Goal: Task Accomplishment & Management: Manage account settings

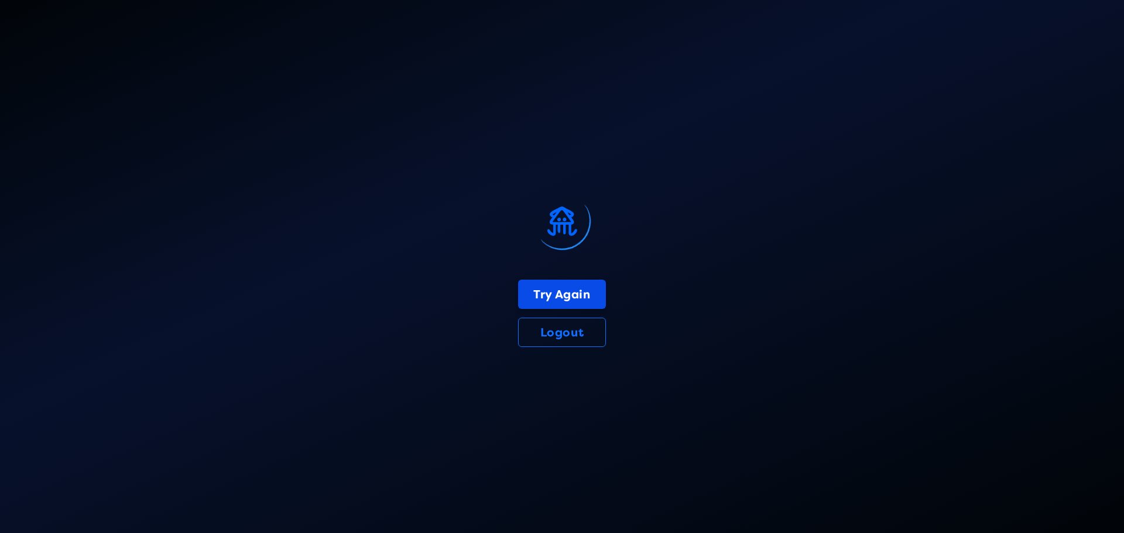
click at [573, 296] on button "Try Again" at bounding box center [561, 294] width 87 height 29
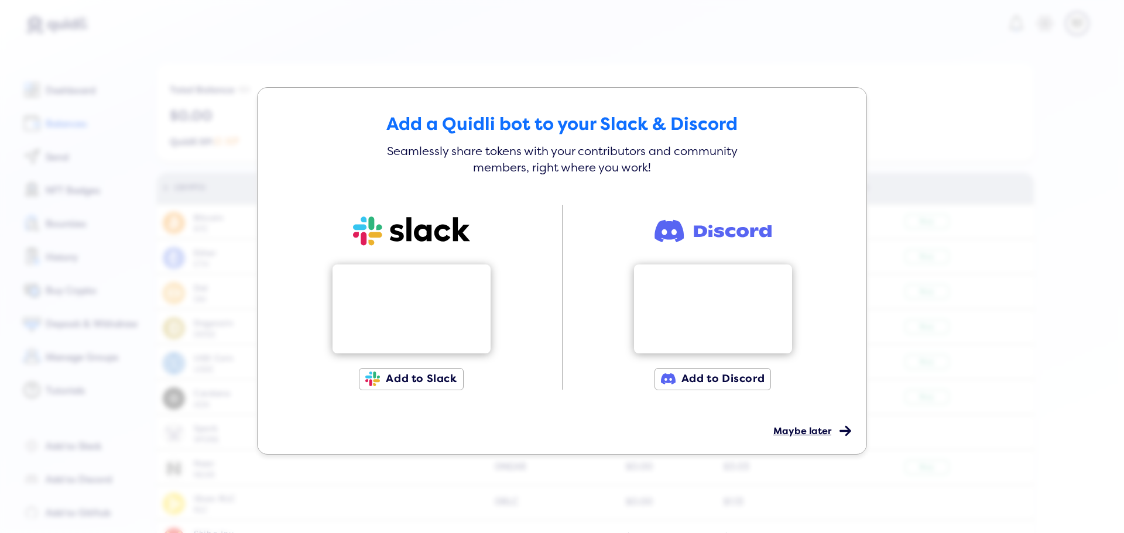
click at [793, 427] on span "Maybe later" at bounding box center [803, 432] width 58 height 12
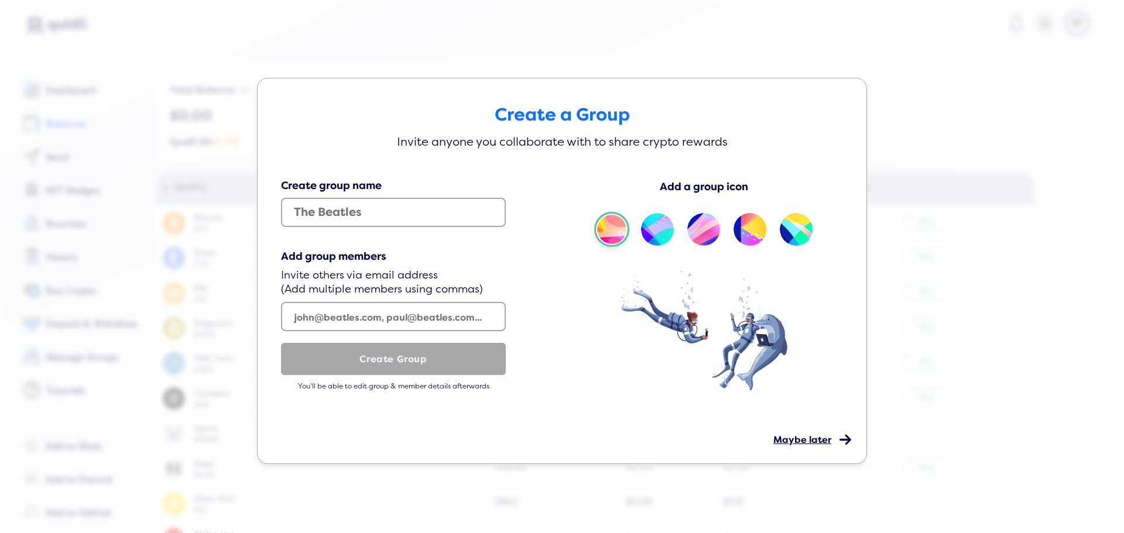
click at [799, 432] on div "Maybe later" at bounding box center [809, 431] width 70 height 29
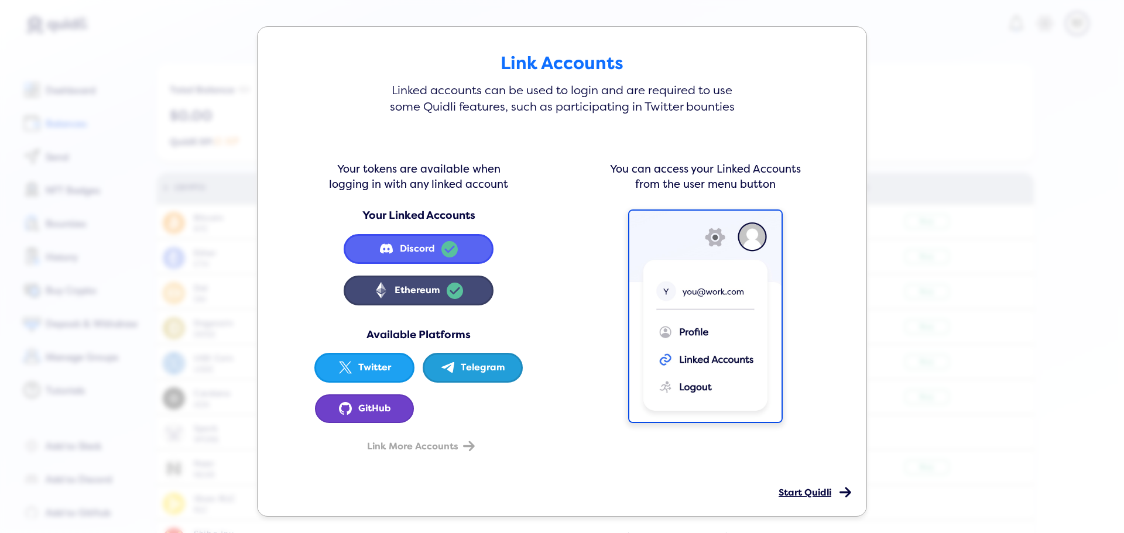
click at [803, 490] on span "Start Quidli" at bounding box center [805, 493] width 53 height 12
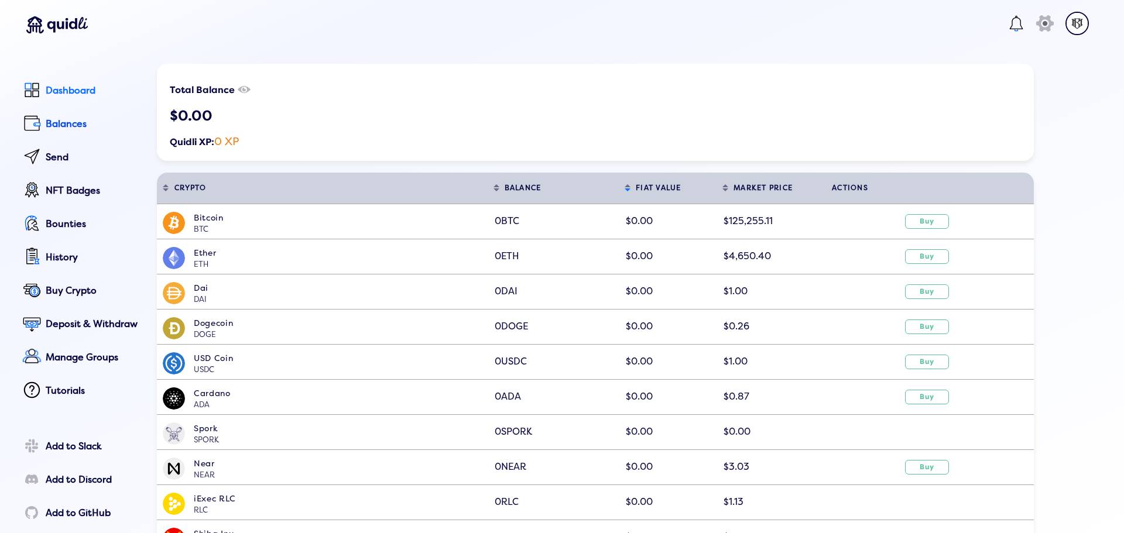
click at [51, 92] on div "Dashboard" at bounding box center [93, 90] width 95 height 11
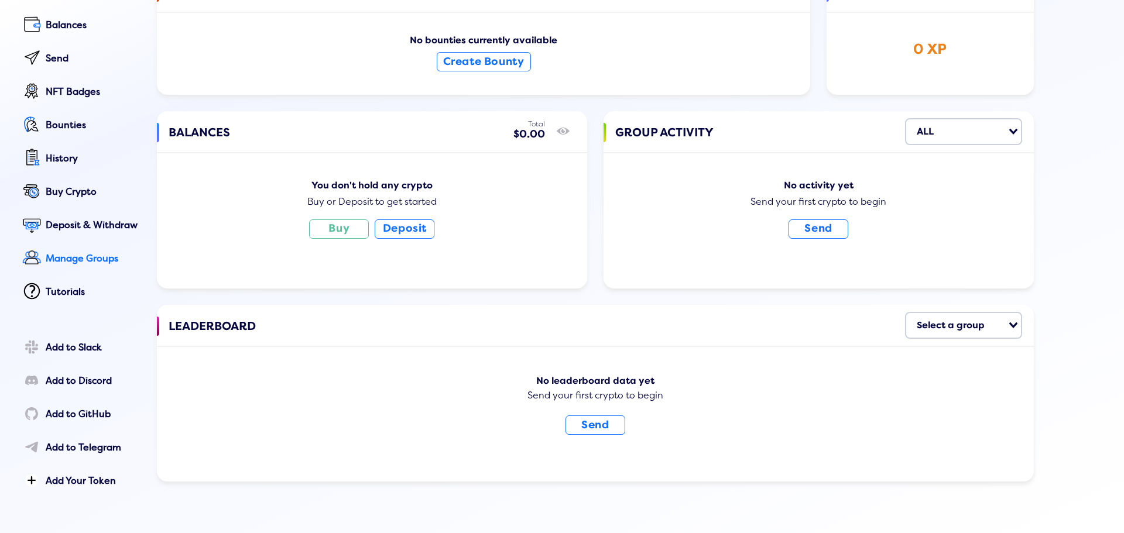
scroll to position [101, 0]
click at [93, 223] on div "Deposit & Withdraw" at bounding box center [93, 224] width 95 height 11
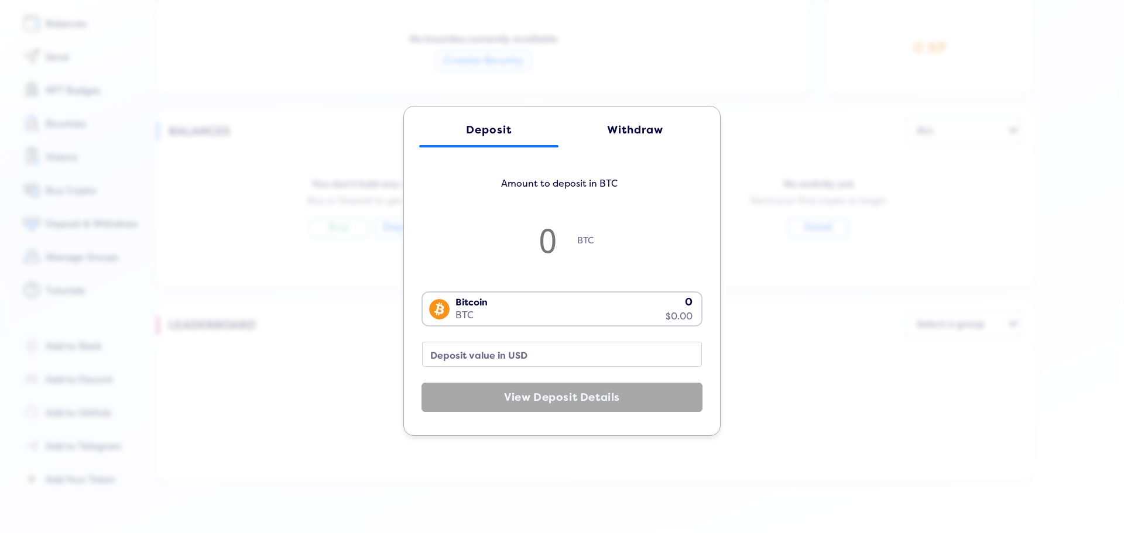
click at [317, 141] on div "Deposit Withdraw Amount to deposit in BTC BTC Bitcoin BTC 0 $0.00 Loading... De…" at bounding box center [562, 266] width 1124 height 533
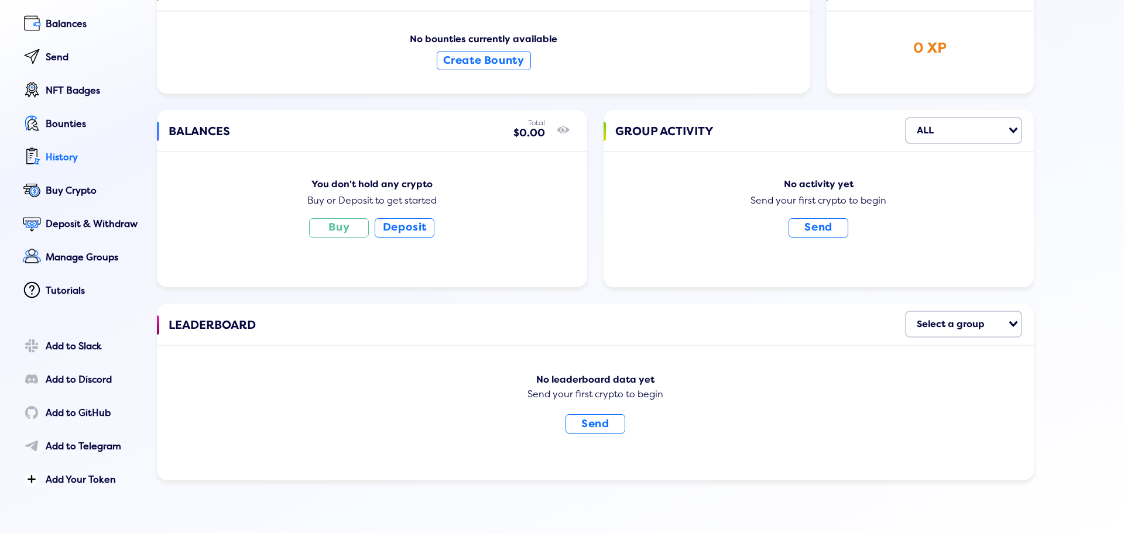
click at [60, 145] on link "History" at bounding box center [79, 158] width 121 height 26
select select "50"
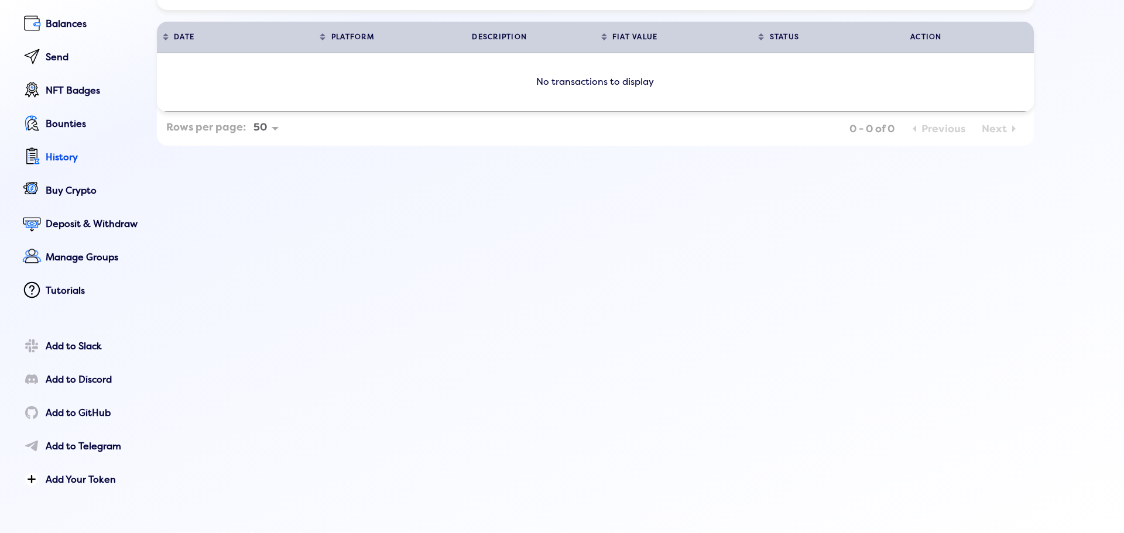
click at [365, 247] on div "History Export History DATE Sort table by DATE in descending order PLATFORM Sor…" at bounding box center [595, 228] width 877 height 529
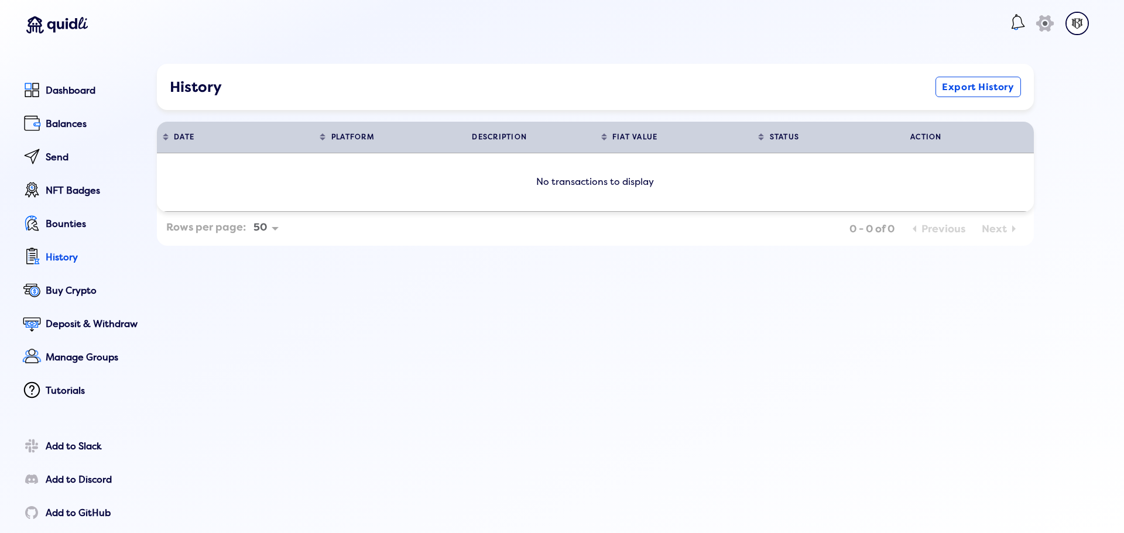
click at [1076, 25] on img at bounding box center [1077, 23] width 23 height 23
click at [1012, 67] on div "0x440...42d" at bounding box center [1018, 69] width 56 height 26
click at [1002, 105] on div "Profile" at bounding box center [1022, 106] width 106 height 18
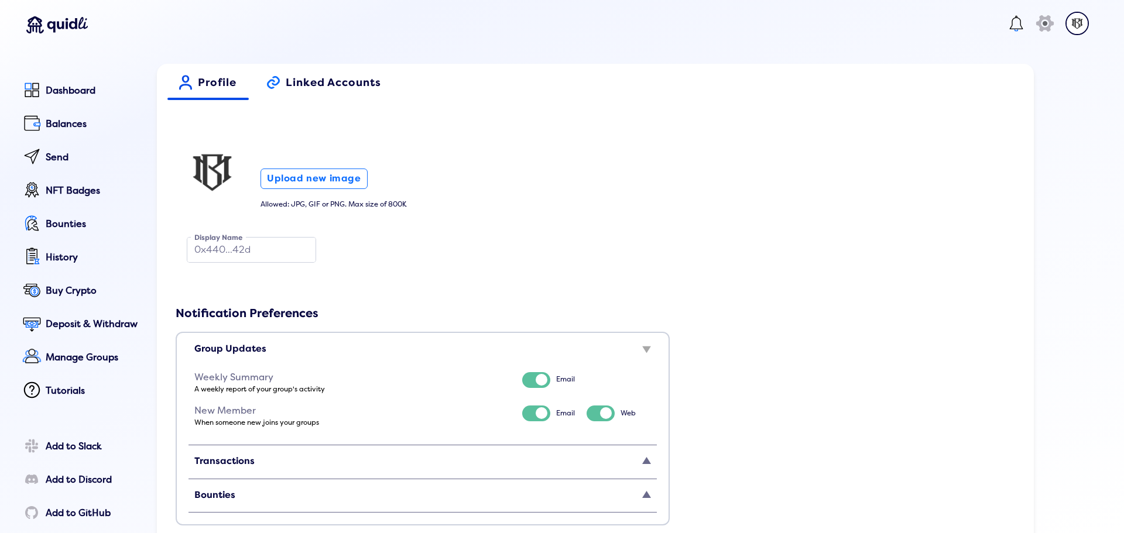
click at [329, 90] on span "Linked Accounts" at bounding box center [333, 87] width 95 height 20
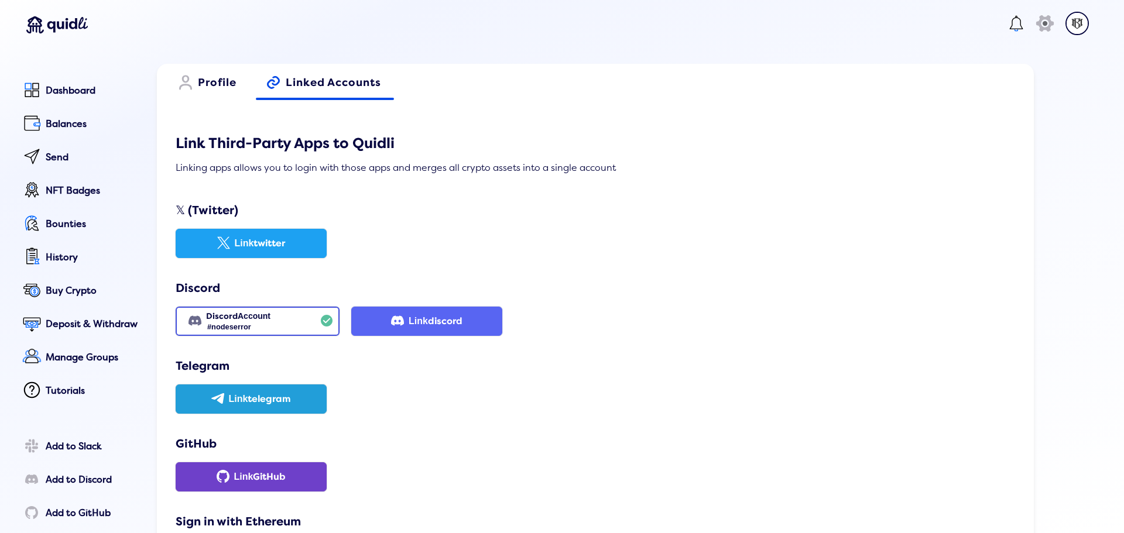
click at [329, 83] on span "Linked Accounts" at bounding box center [333, 87] width 95 height 20
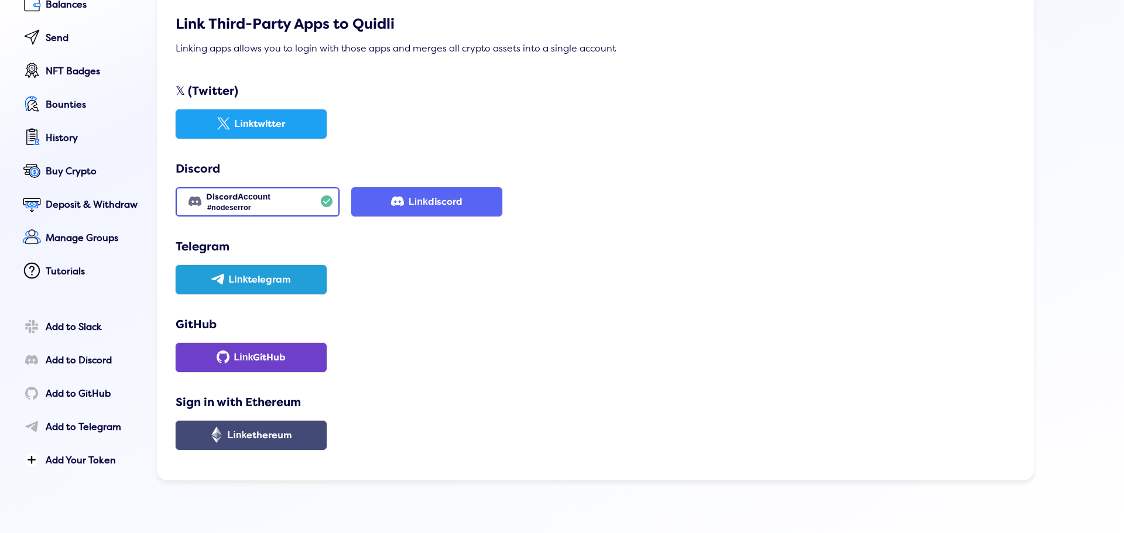
scroll to position [126, 0]
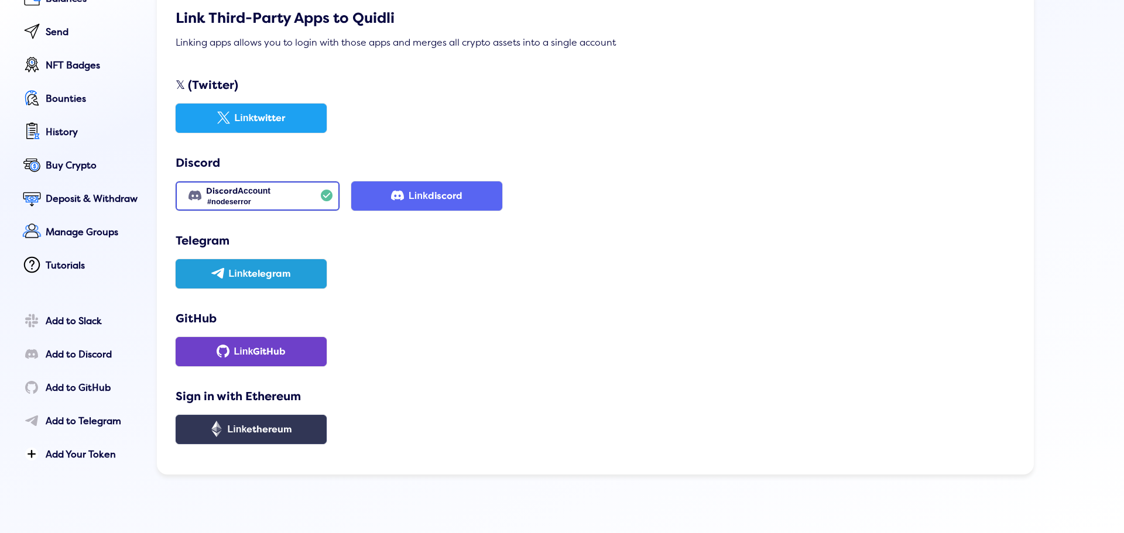
click at [241, 426] on div "Link ethereum" at bounding box center [260, 430] width 65 height 11
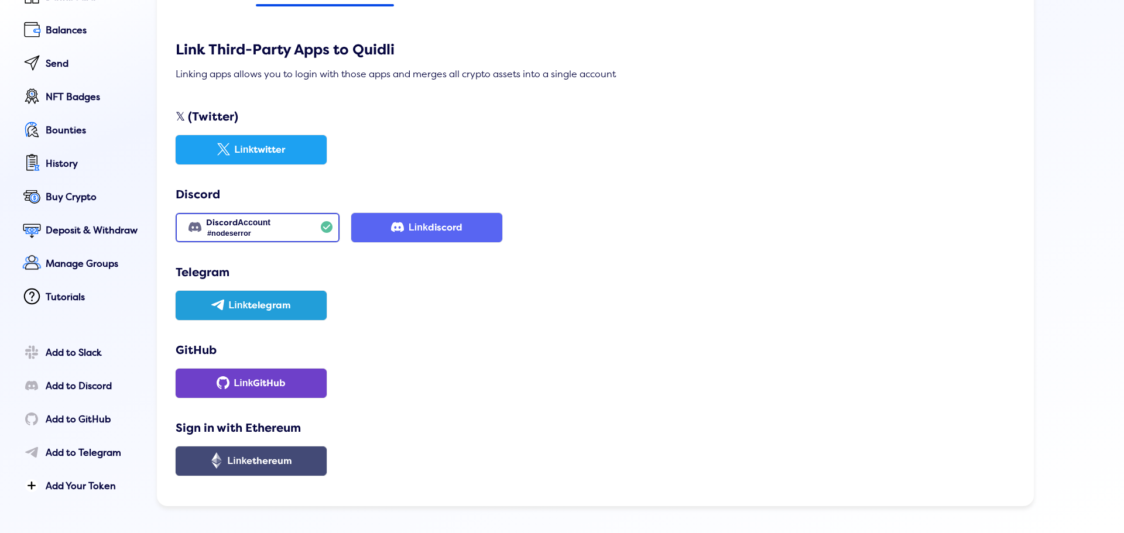
scroll to position [0, 0]
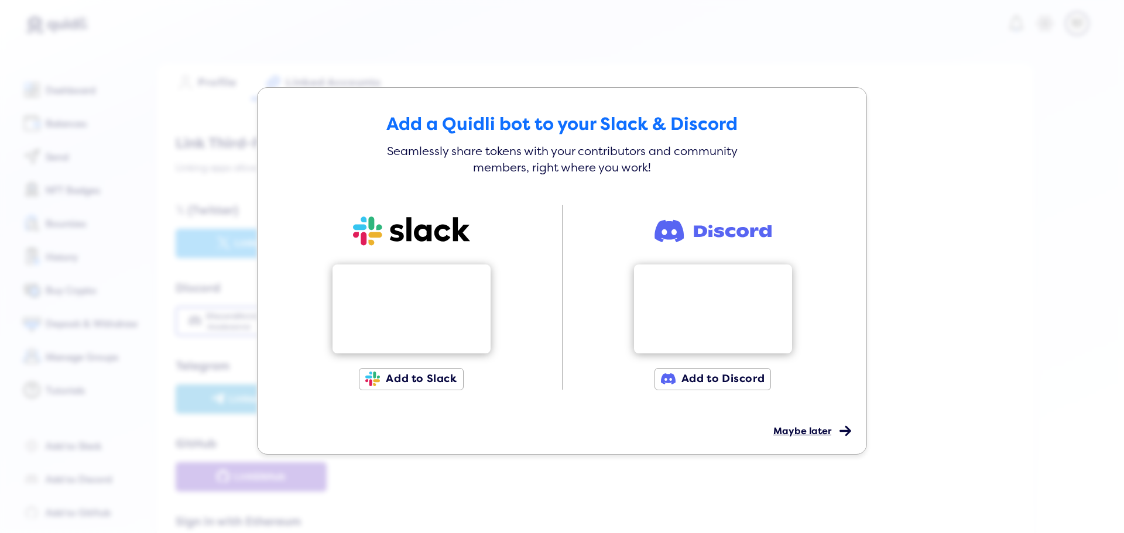
click at [813, 430] on span "Maybe later" at bounding box center [803, 432] width 58 height 12
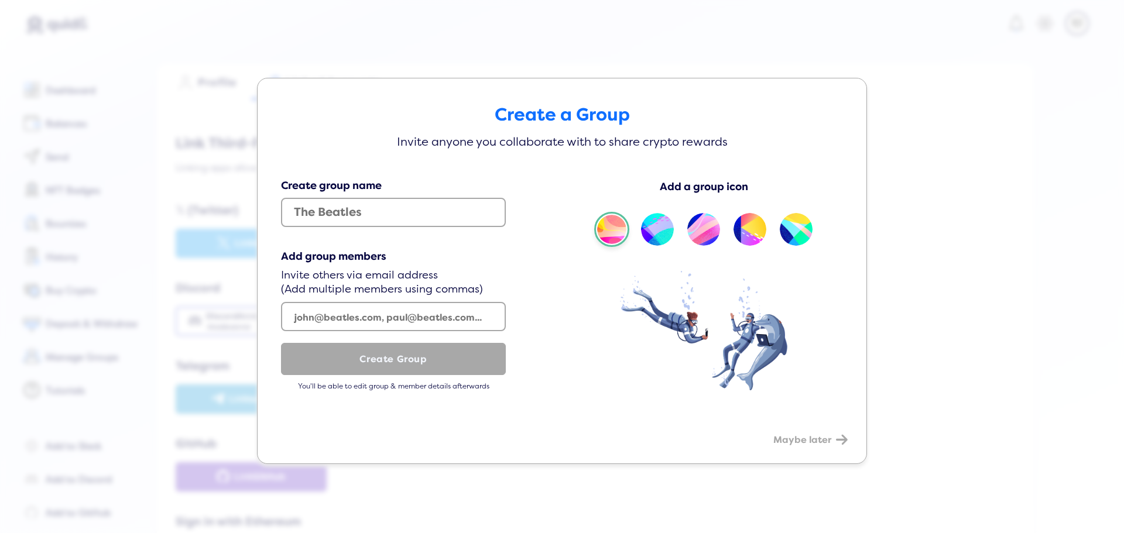
click at [806, 443] on span "Maybe later" at bounding box center [803, 441] width 58 height 12
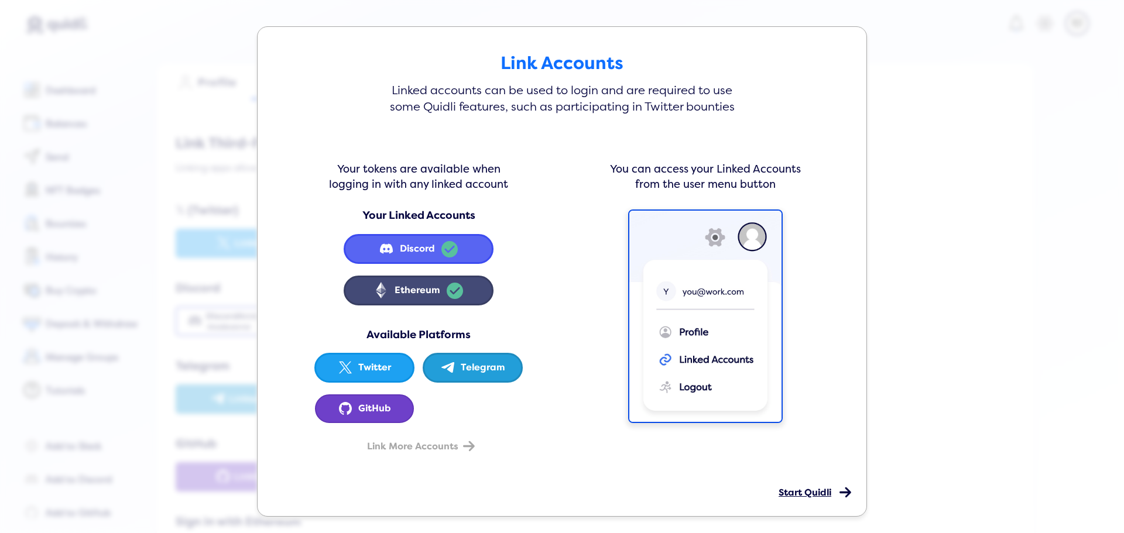
click at [803, 494] on span "Start Quidli" at bounding box center [805, 493] width 53 height 12
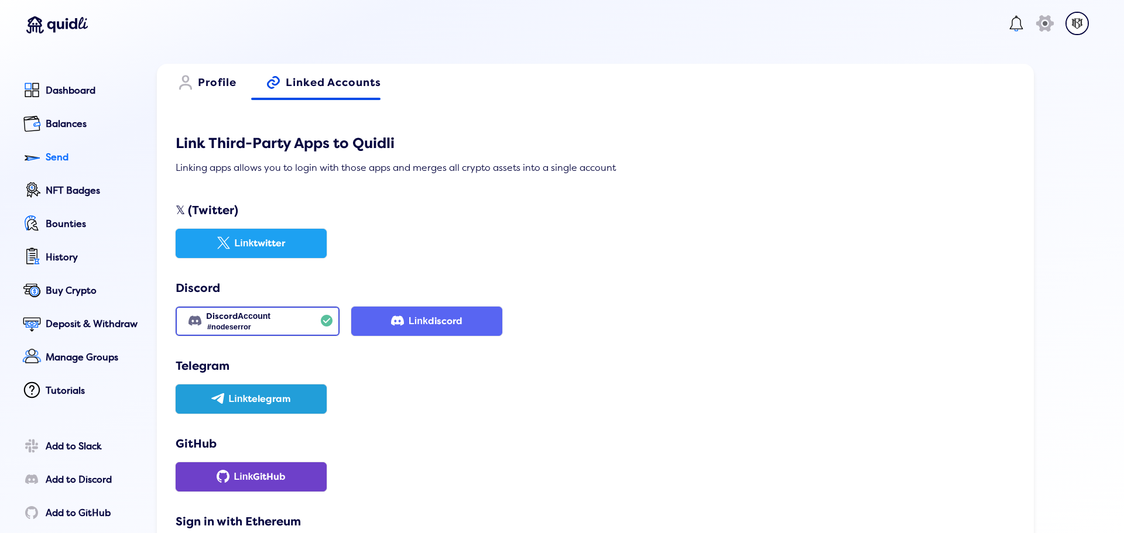
click at [52, 160] on div "Send" at bounding box center [93, 157] width 95 height 11
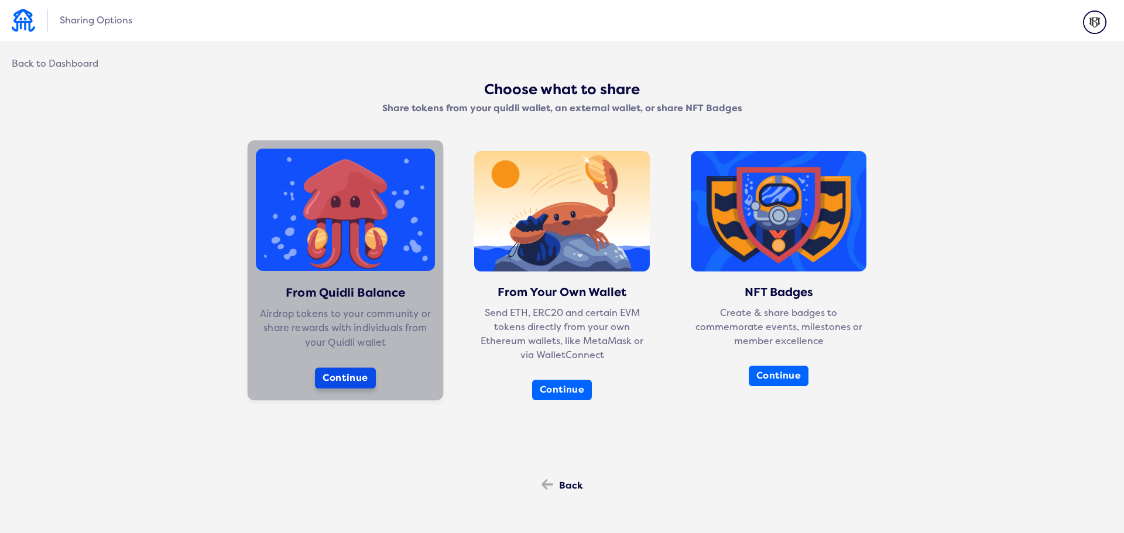
click at [351, 383] on button "Continue" at bounding box center [345, 378] width 61 height 21
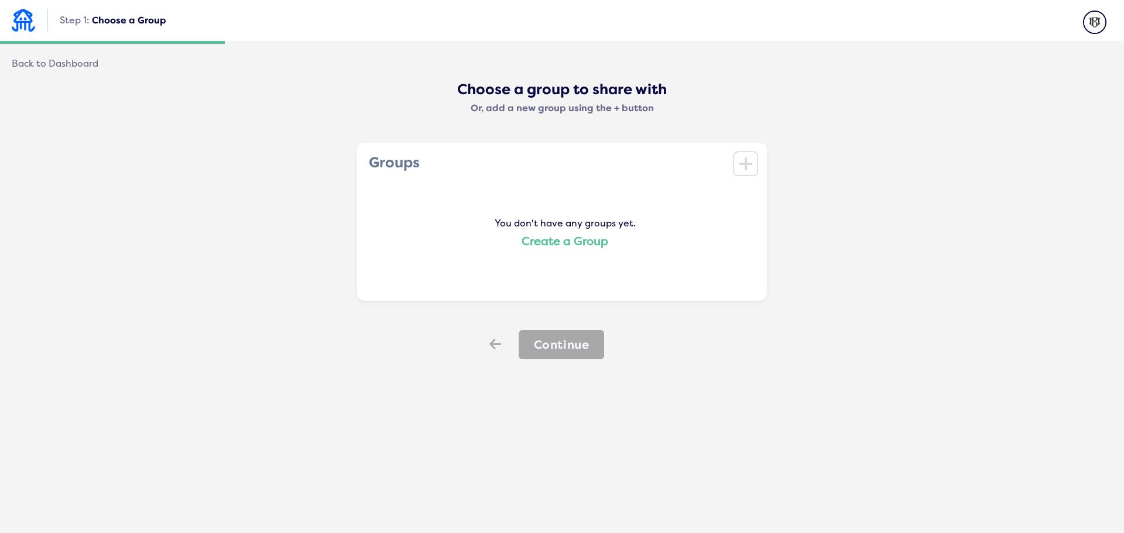
click at [571, 244] on link "Create a Group" at bounding box center [565, 241] width 87 height 15
click at [740, 168] on icon "icon" at bounding box center [746, 164] width 13 height 16
click at [566, 247] on link "Create a Group" at bounding box center [565, 241] width 87 height 15
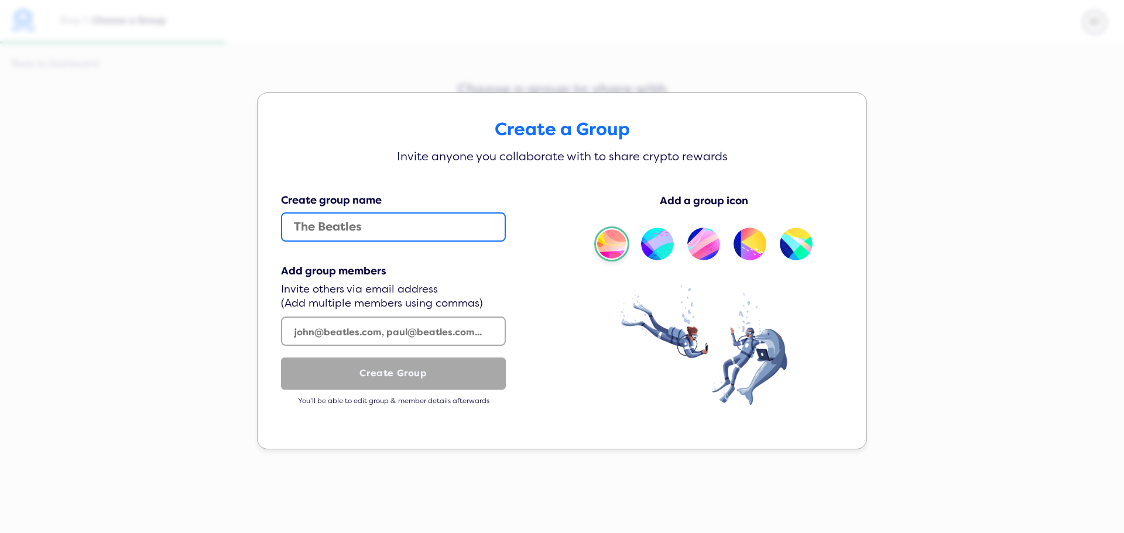
click at [405, 232] on input "text" at bounding box center [393, 227] width 225 height 29
click at [657, 249] on img at bounding box center [657, 244] width 35 height 35
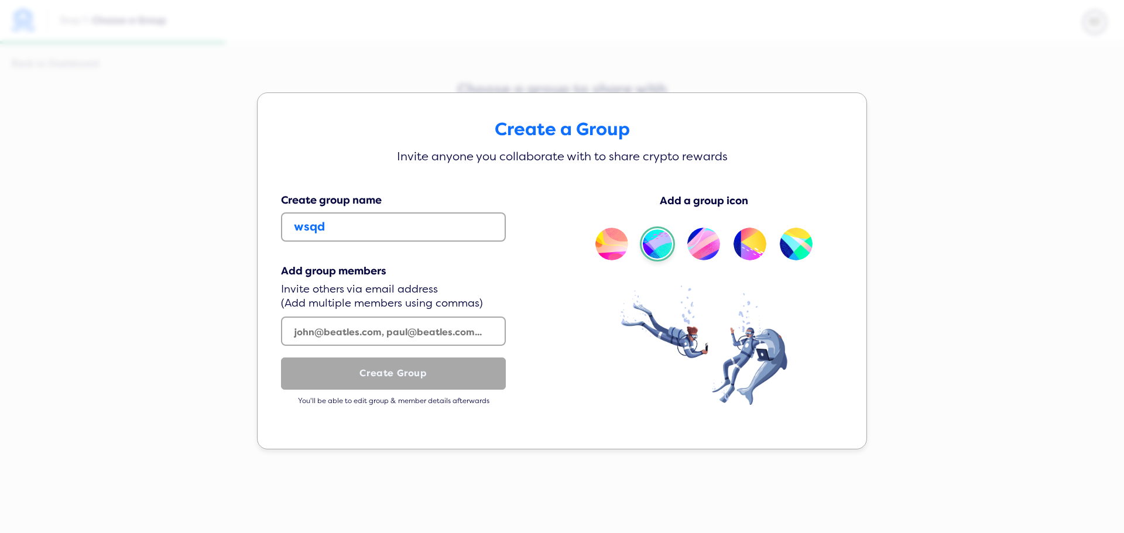
click at [703, 248] on img at bounding box center [703, 244] width 35 height 35
click at [608, 245] on img at bounding box center [611, 244] width 35 height 35
drag, startPoint x: 360, startPoint y: 227, endPoint x: 227, endPoint y: 223, distance: 133.0
click at [227, 223] on div "Create a Group Invite anyone you collaborate with to share crypto rewards Creat…" at bounding box center [562, 266] width 1124 height 533
type input "galxe"
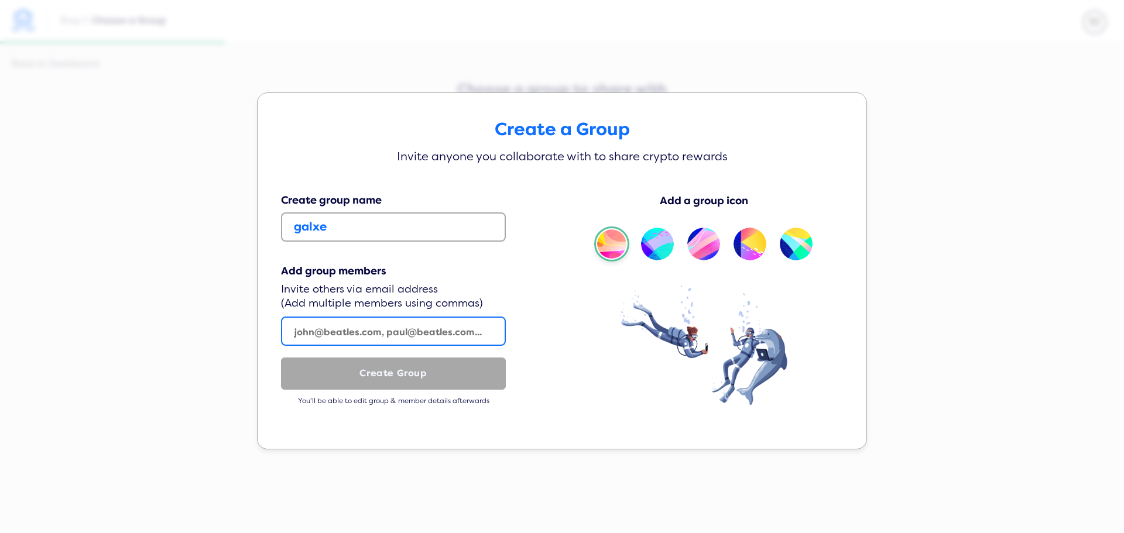
click at [340, 335] on input "text" at bounding box center [393, 331] width 225 height 29
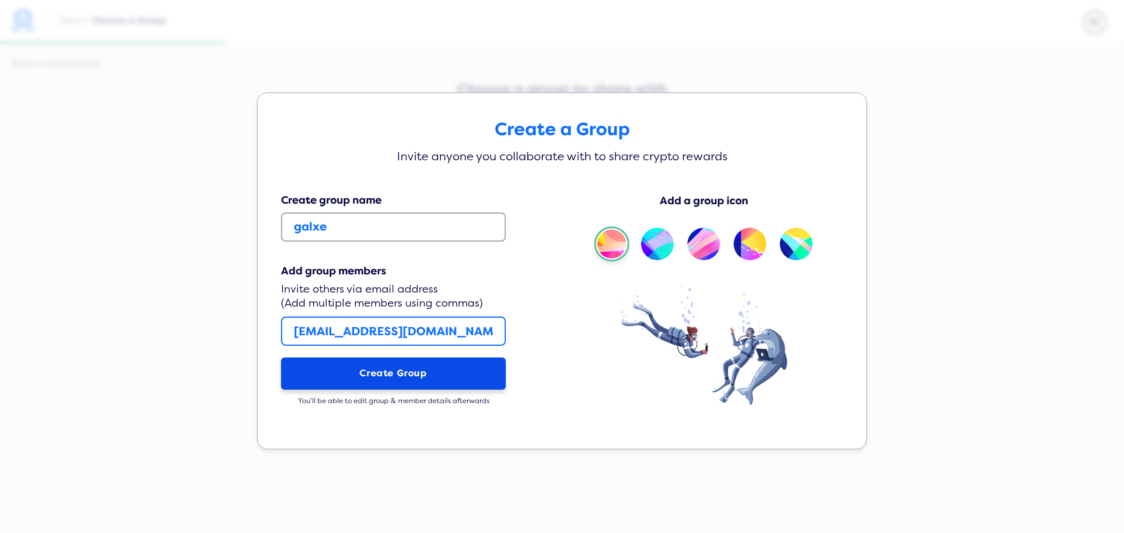
type input "unstop1505@gmail.com"
click at [407, 378] on button "Create Group" at bounding box center [393, 374] width 225 height 32
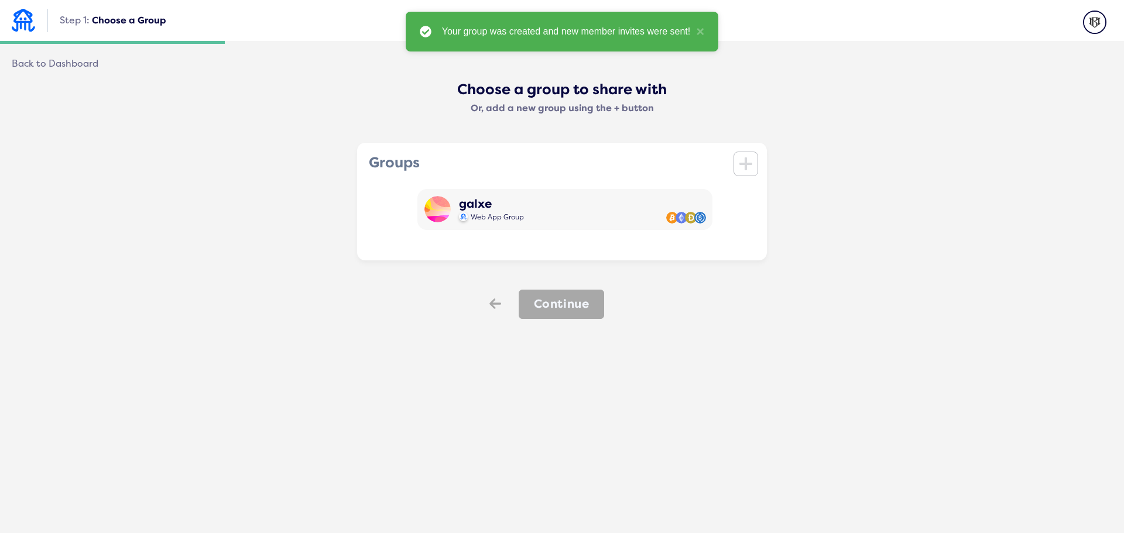
click at [561, 235] on div "galxe Web App Group" at bounding box center [565, 213] width 392 height 48
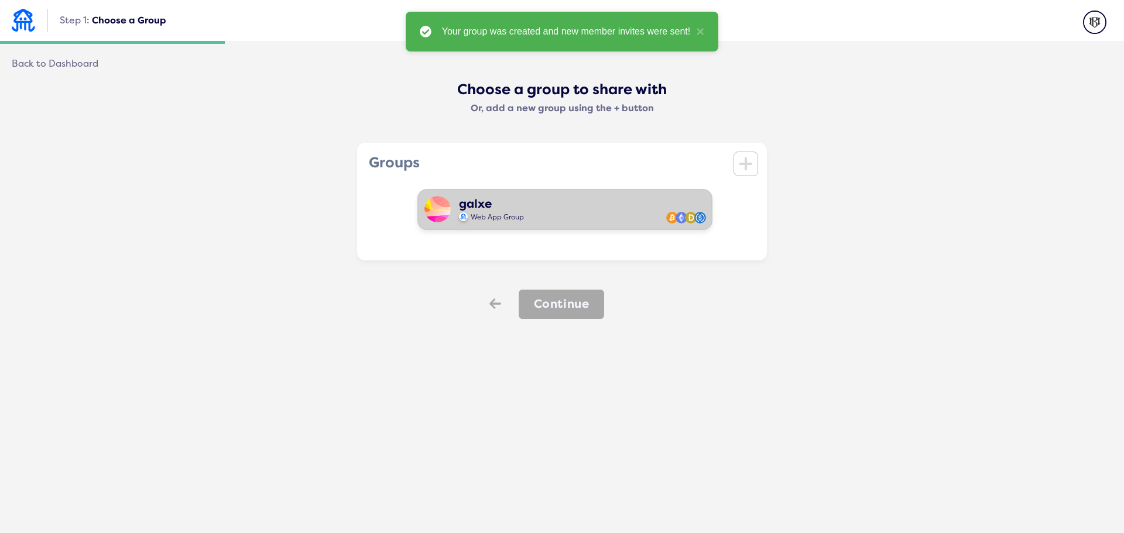
click at [560, 224] on div "galxe Web App Group" at bounding box center [565, 209] width 295 height 41
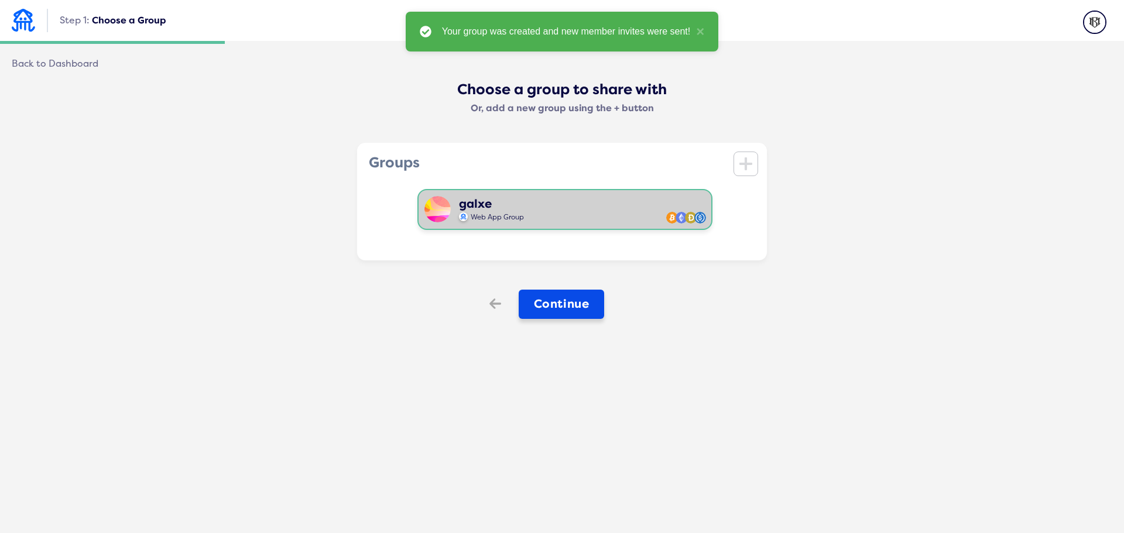
click at [549, 295] on button "Continue" at bounding box center [562, 304] width 86 height 29
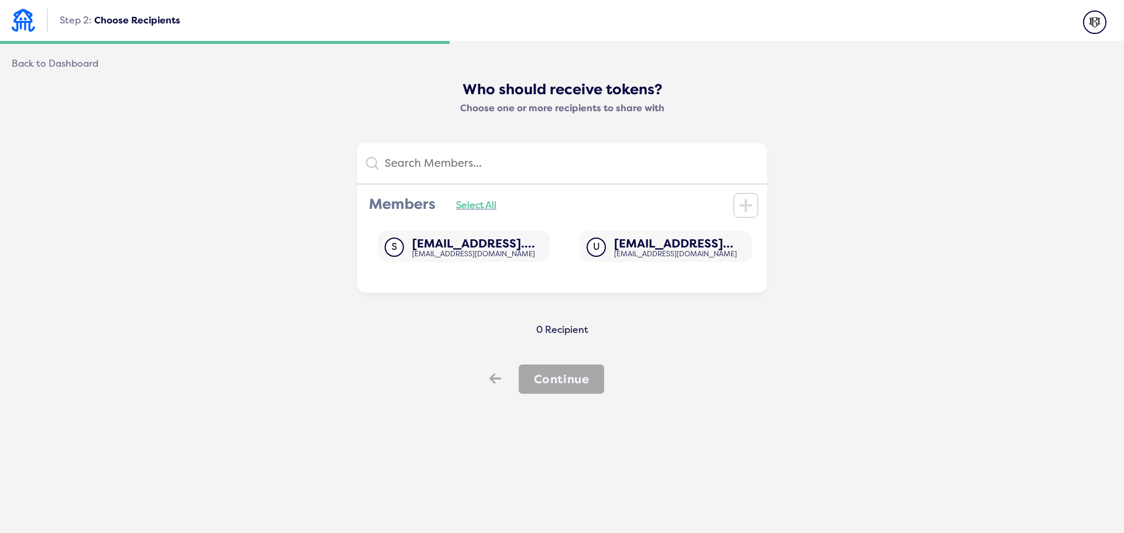
click at [480, 204] on link "Select All" at bounding box center [476, 205] width 40 height 11
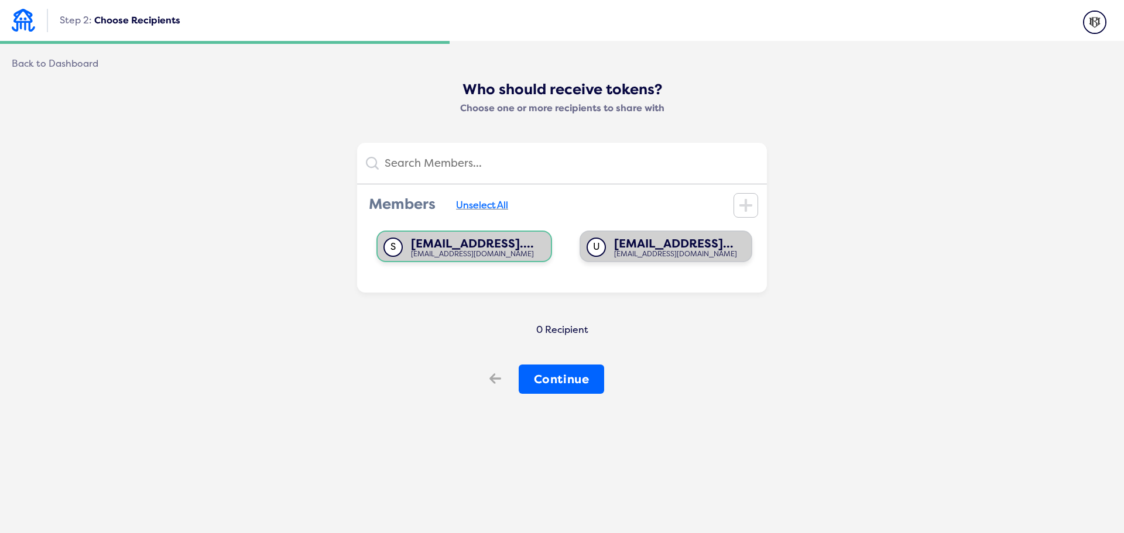
click at [617, 255] on div "unstop1505@gmail.com" at bounding box center [675, 255] width 123 height 8
click at [587, 249] on div "U" at bounding box center [596, 247] width 19 height 19
click at [508, 251] on div "S s*******i@gmail.... sukrobiji@gmail.com icon" at bounding box center [464, 247] width 187 height 32
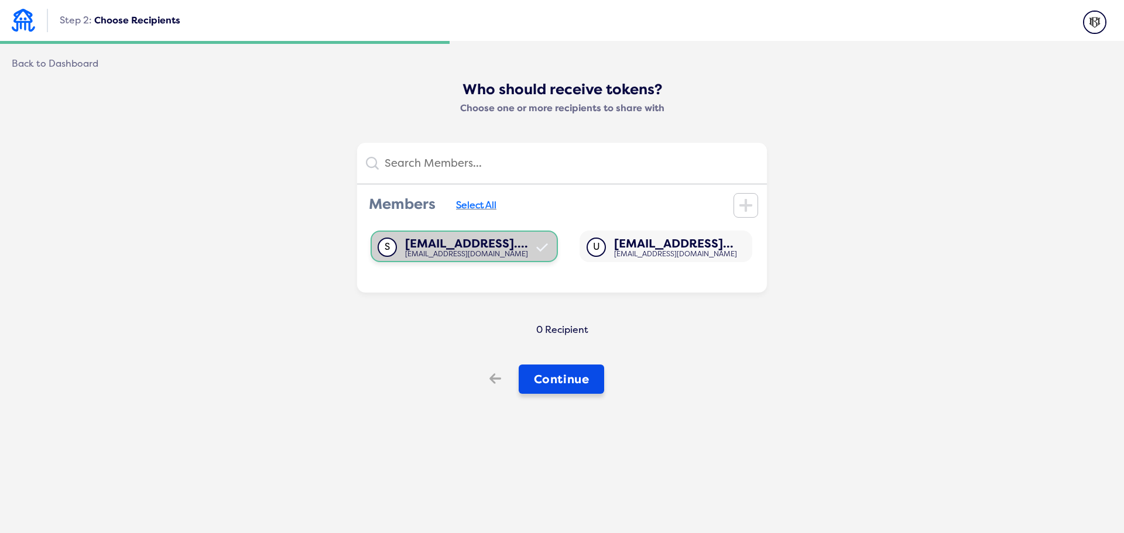
click at [557, 383] on button "Continue" at bounding box center [562, 379] width 86 height 29
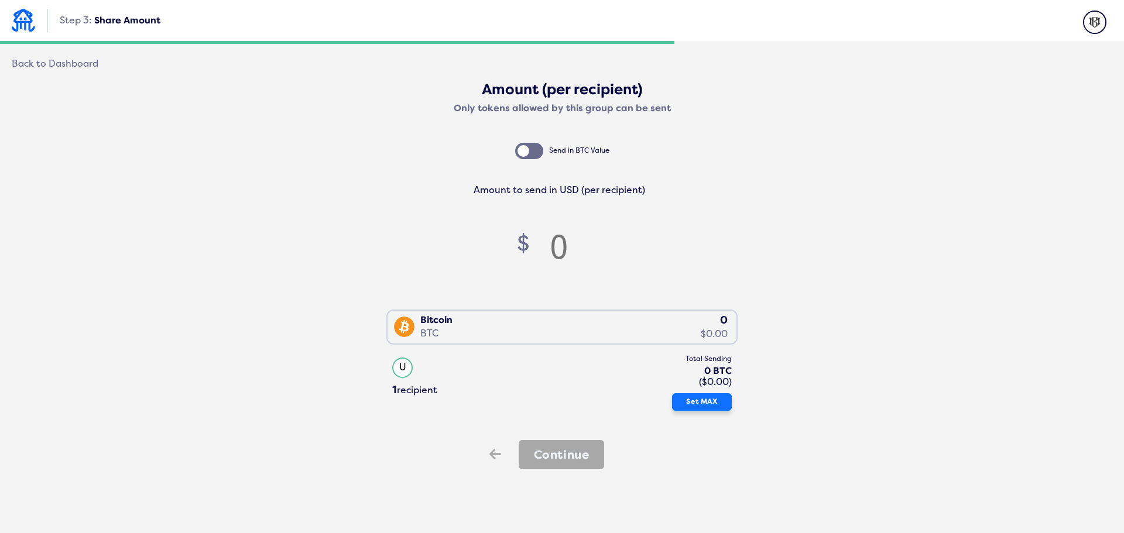
click at [686, 399] on button "Set MAX" at bounding box center [702, 403] width 60 height 18
type input "0"
click at [536, 152] on div at bounding box center [529, 151] width 28 height 16
click at [0, 0] on input "checkbox" at bounding box center [0, 0] width 0 height 0
click at [536, 152] on div at bounding box center [529, 151] width 28 height 16
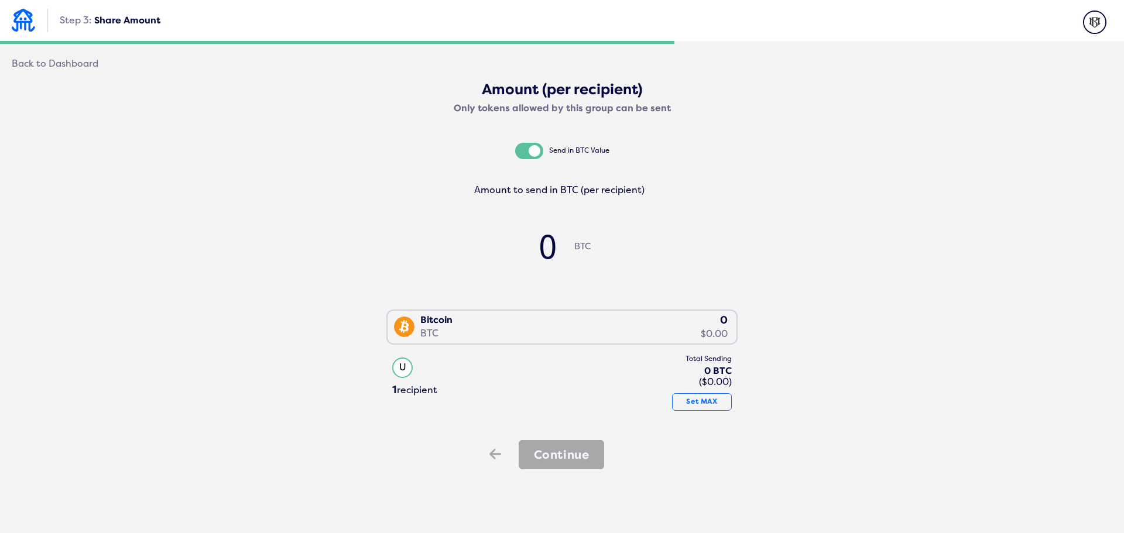
click at [0, 0] on input "checkbox" at bounding box center [0, 0] width 0 height 0
click at [490, 455] on icon at bounding box center [494, 455] width 12 height 10
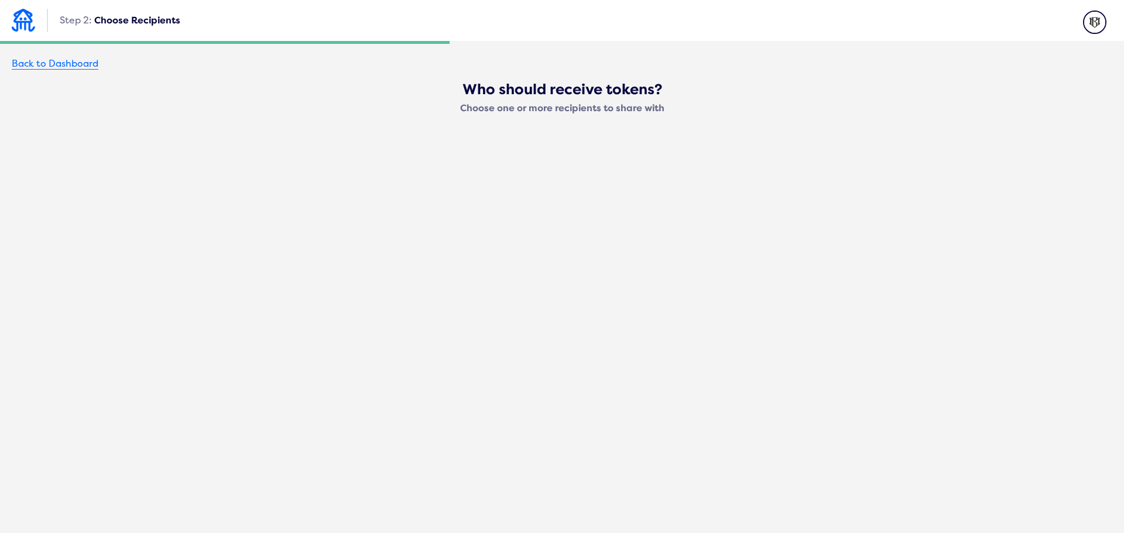
click at [36, 59] on div "Back to Dashboard" at bounding box center [55, 64] width 87 height 11
click at [19, 76] on div "Back to Dashboard Who should receive tokens? Choose one or more recipients to s…" at bounding box center [562, 112] width 1124 height 85
click at [26, 65] on div "Back to Dashboard" at bounding box center [55, 64] width 87 height 11
drag, startPoint x: 26, startPoint y: 65, endPoint x: 27, endPoint y: 16, distance: 48.6
click at [26, 64] on div "Back to Dashboard" at bounding box center [55, 64] width 87 height 11
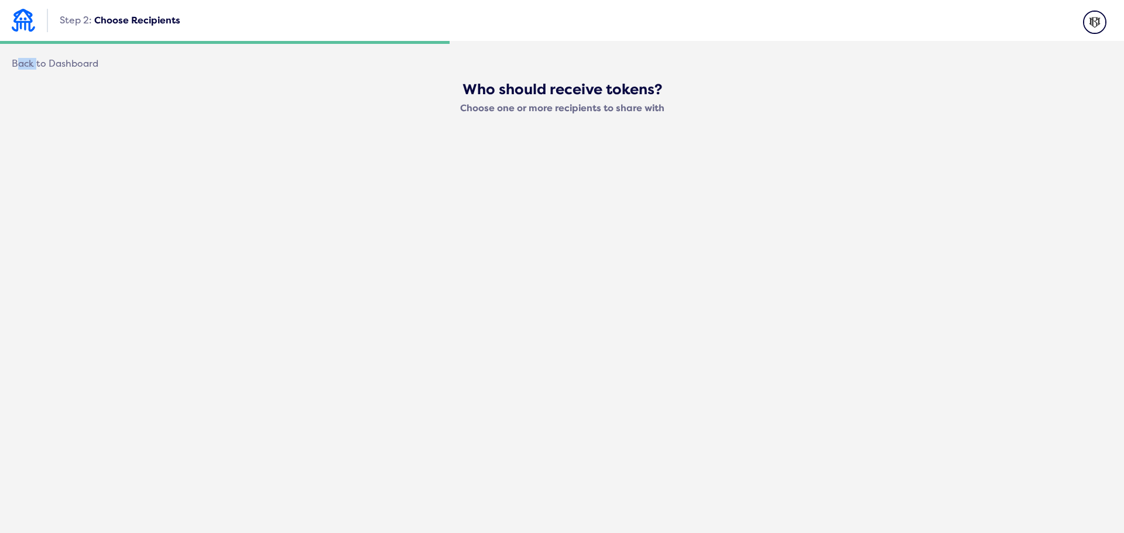
click at [27, 16] on img at bounding box center [23, 20] width 23 height 23
click at [870, 227] on div "Step 2: Choose Recipients Back to Dashboard Who should receive tokens? Choose o…" at bounding box center [562, 266] width 1124 height 533
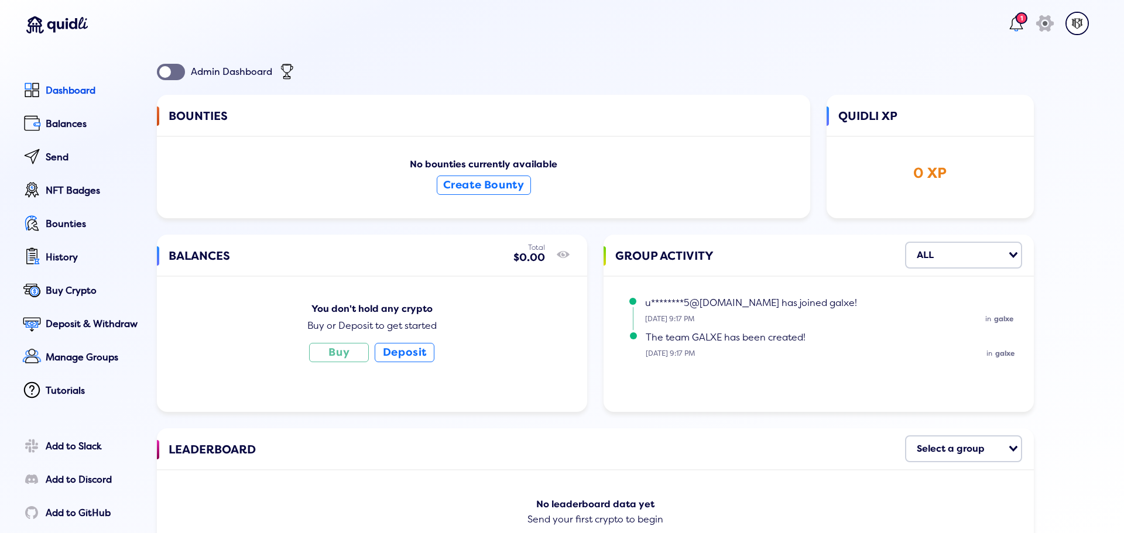
click at [173, 69] on div at bounding box center [171, 72] width 28 height 16
click at [0, 0] on input "checkbox" at bounding box center [0, 0] width 0 height 0
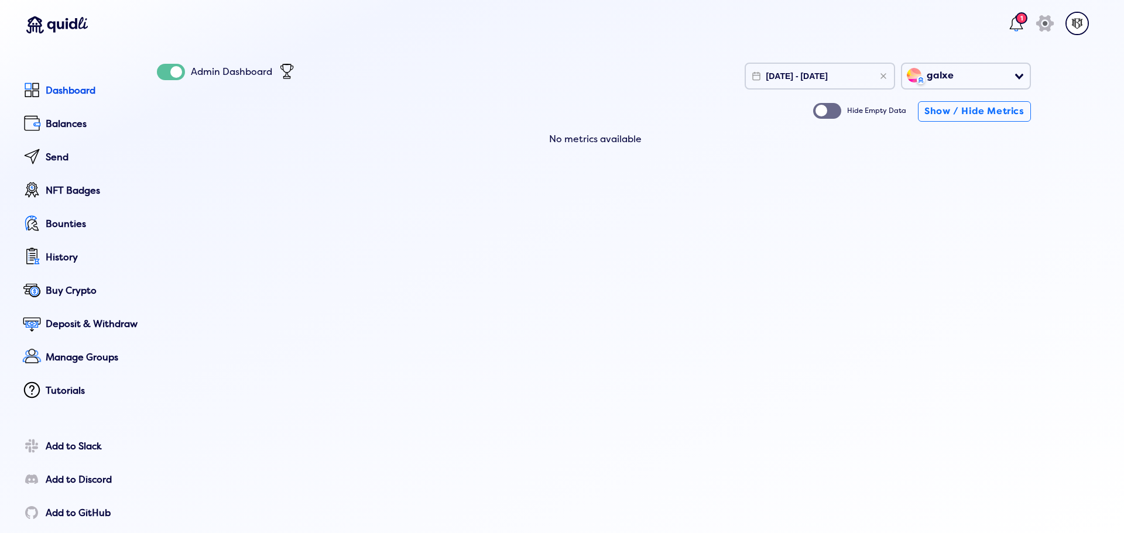
click at [176, 69] on div at bounding box center [171, 72] width 28 height 16
click at [0, 0] on input "checkbox" at bounding box center [0, 0] width 0 height 0
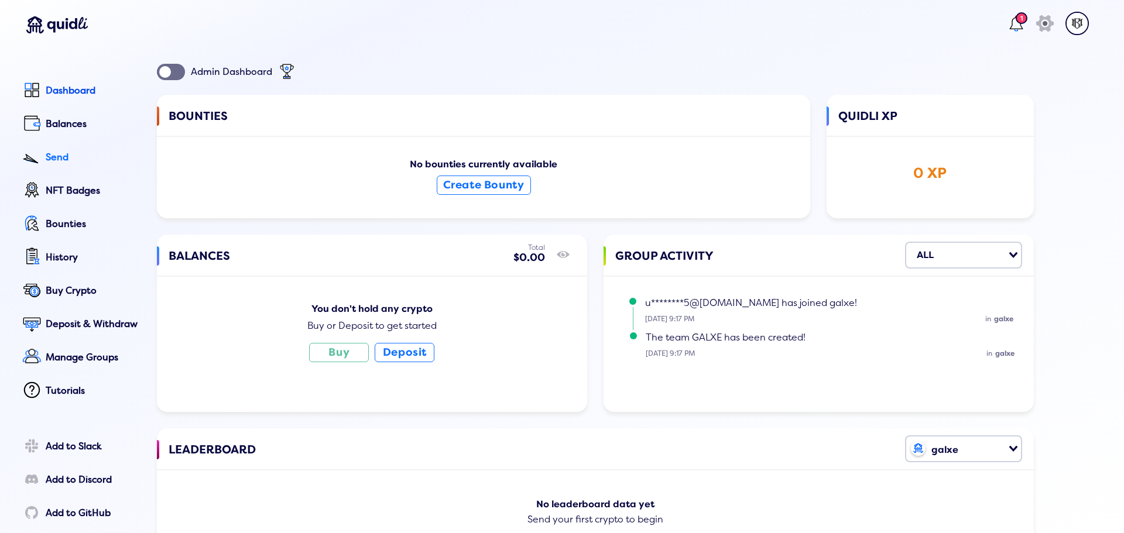
click at [77, 154] on div "Send" at bounding box center [93, 157] width 95 height 11
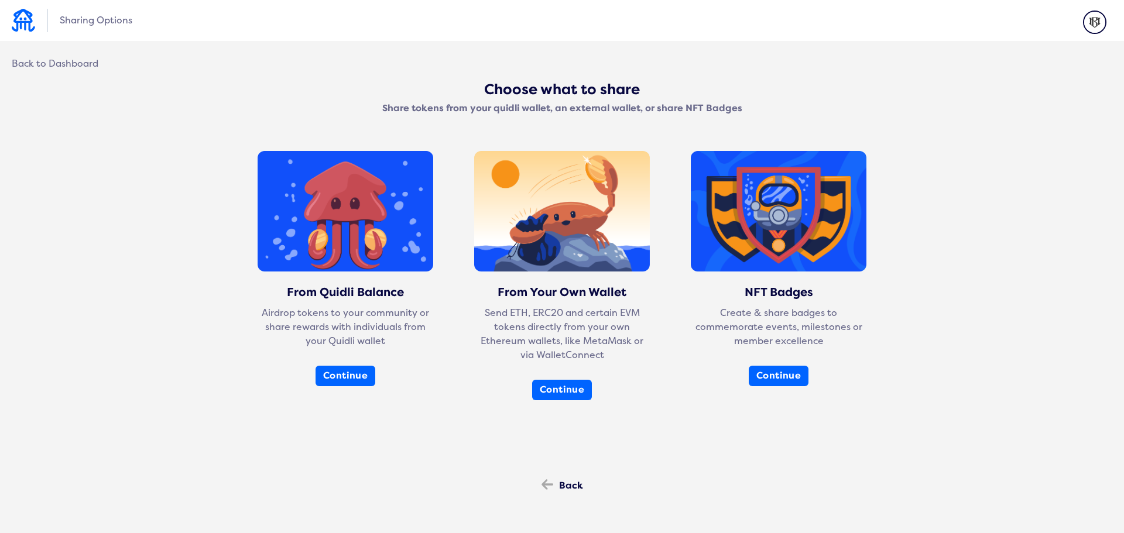
click at [355, 380] on button "Continue" at bounding box center [346, 376] width 60 height 20
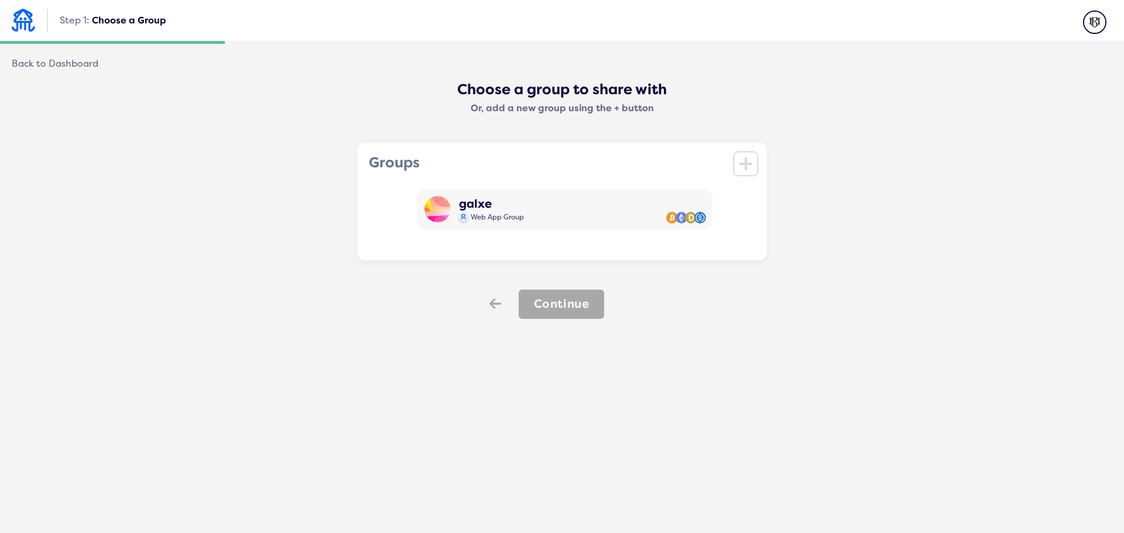
drag, startPoint x: 621, startPoint y: 211, endPoint x: 433, endPoint y: 282, distance: 200.7
click at [433, 282] on div "Choose a group to share with Or, add a new group using the + button Groups icon…" at bounding box center [562, 200] width 1101 height 239
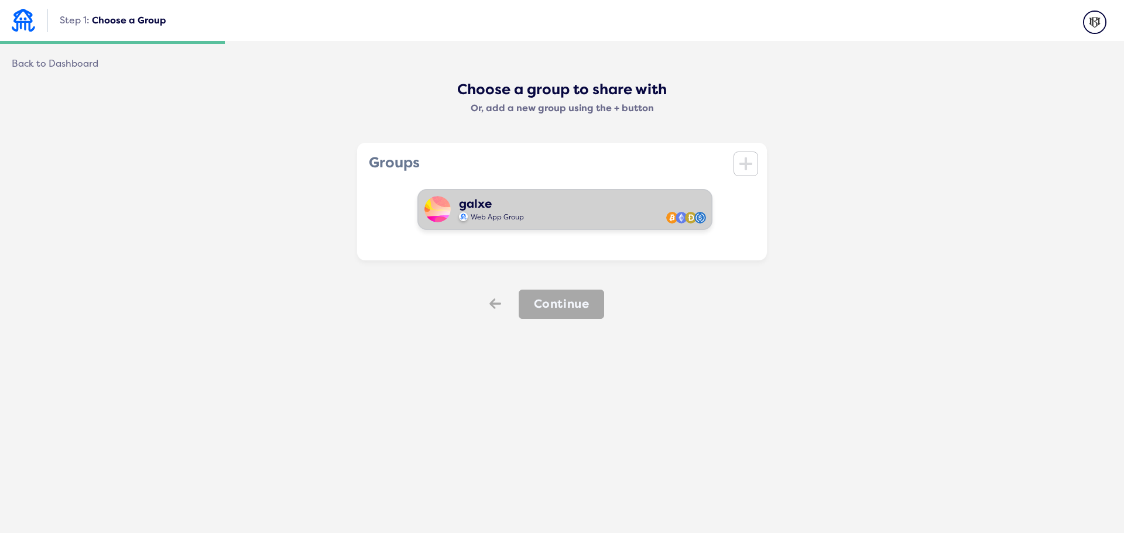
click at [504, 207] on div "galxe" at bounding box center [491, 203] width 65 height 13
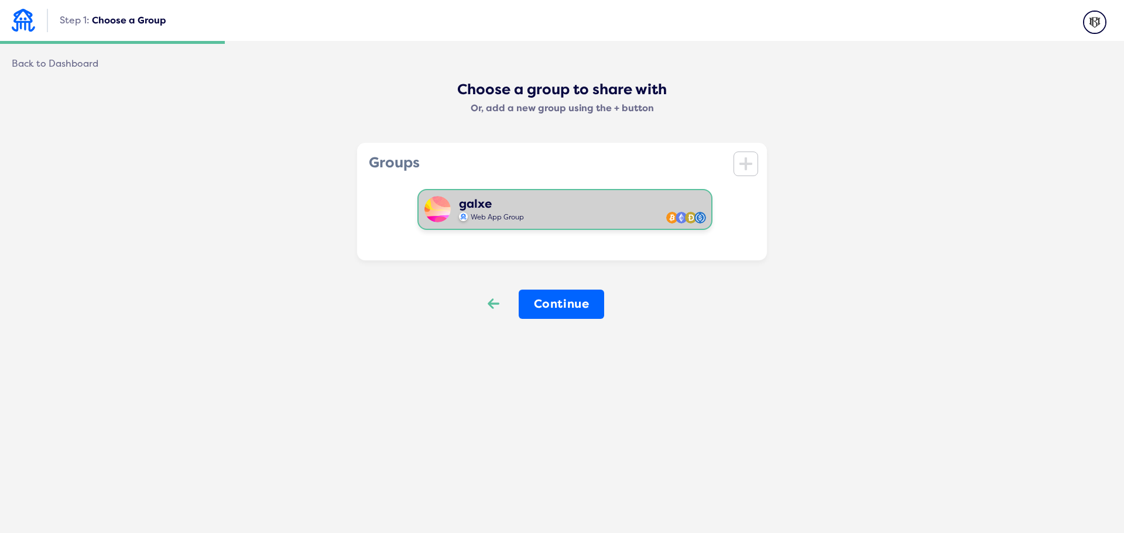
click at [501, 302] on div "Back" at bounding box center [493, 305] width 35 height 30
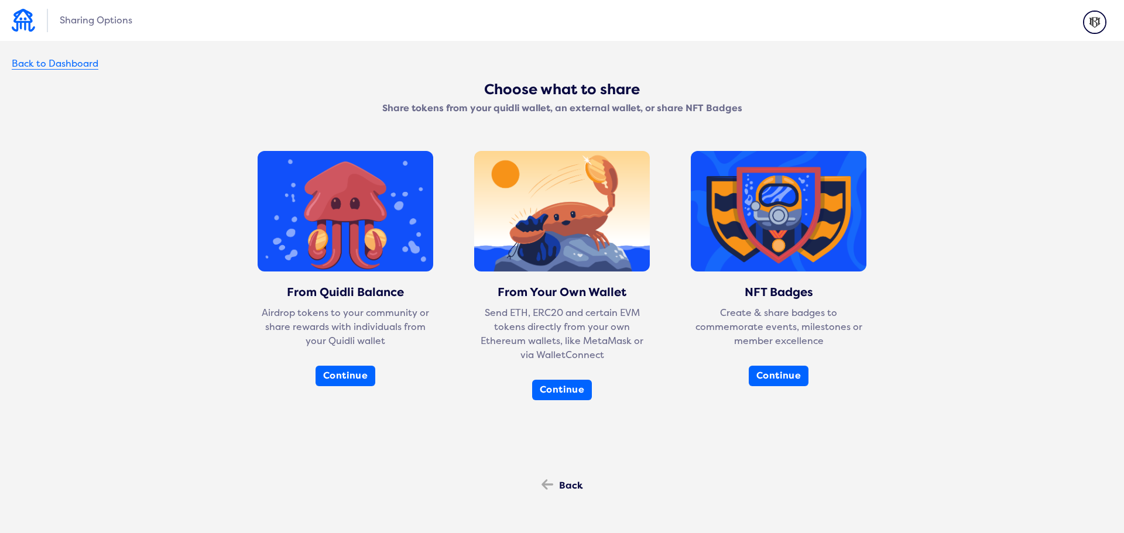
click at [57, 66] on div "Back to Dashboard" at bounding box center [55, 64] width 87 height 11
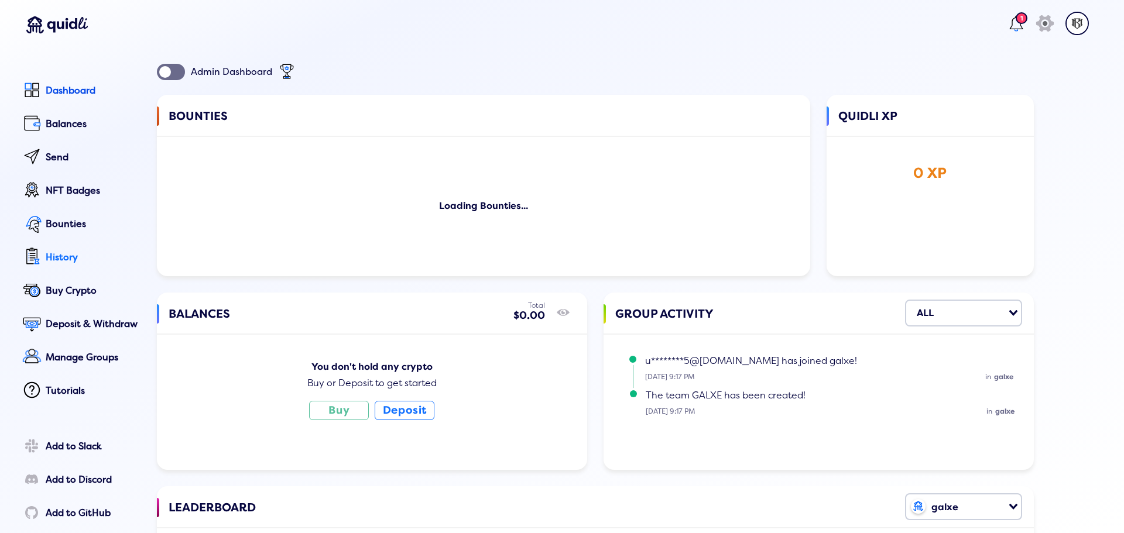
click at [58, 256] on div "History" at bounding box center [93, 257] width 95 height 11
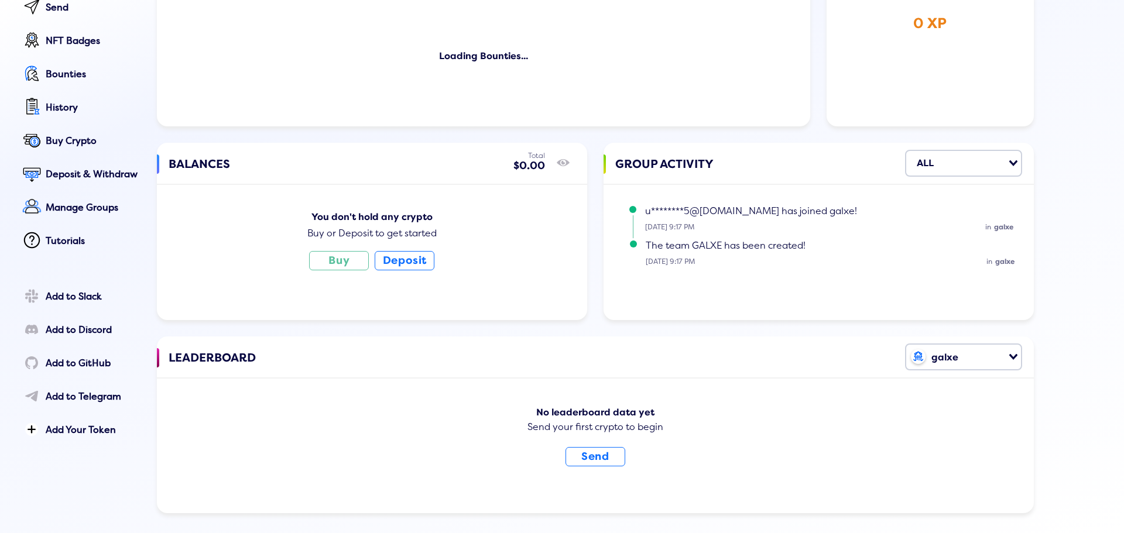
scroll to position [172, 0]
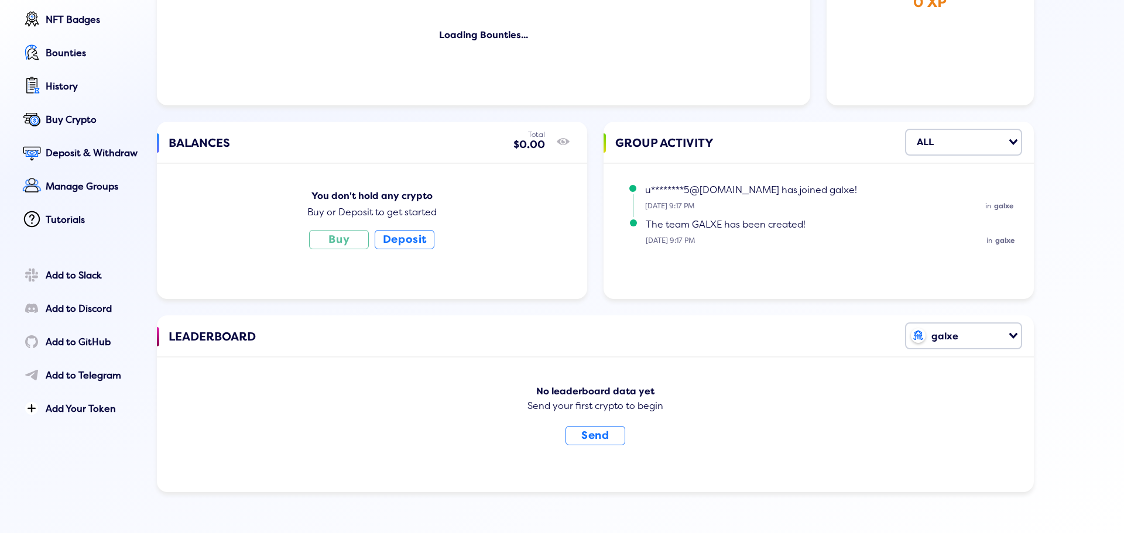
click at [1017, 340] on div "Loading..." at bounding box center [1014, 335] width 13 height 22
click at [730, 470] on div "No leaderboard data yet Send your first crypto to begin Send" at bounding box center [596, 424] width 854 height 112
click at [64, 376] on div "Add to Telegram" at bounding box center [93, 376] width 95 height 11
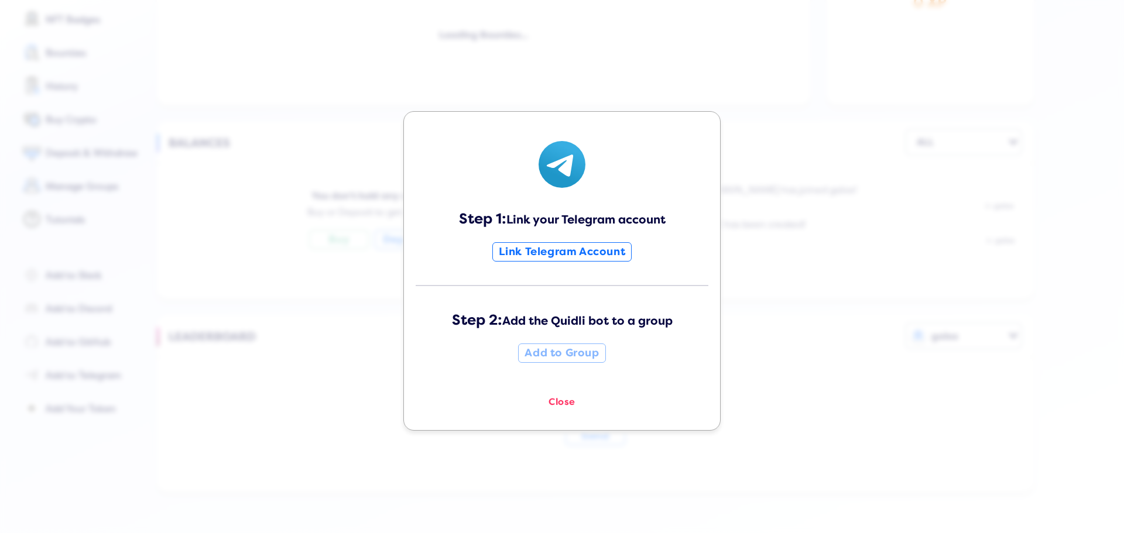
click at [853, 297] on div "Step 1: Link your Telegram account Link Telegram Account Step 2: Add the Quidli…" at bounding box center [562, 266] width 1124 height 533
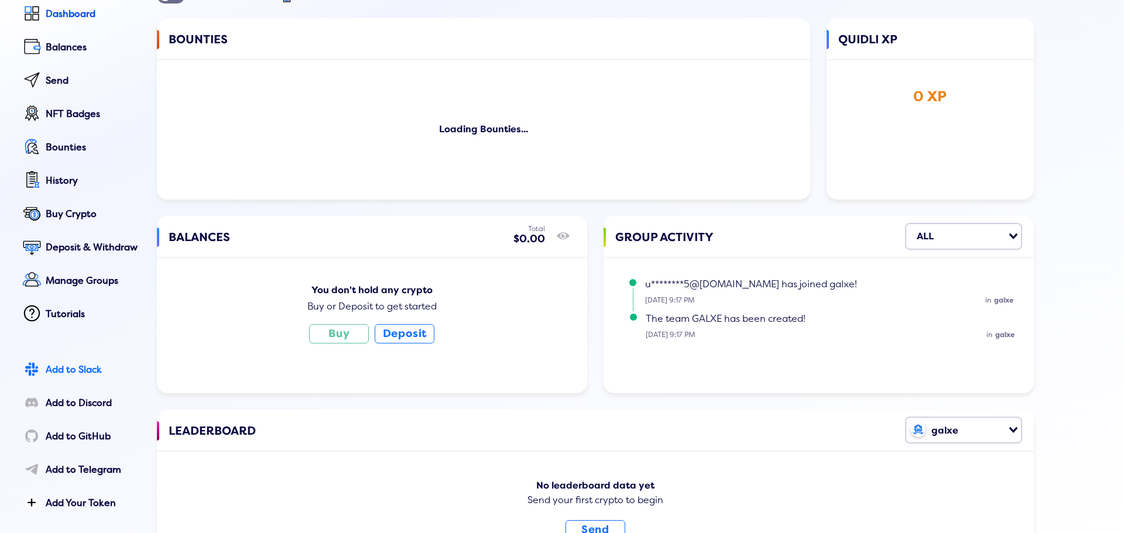
scroll to position [54, 0]
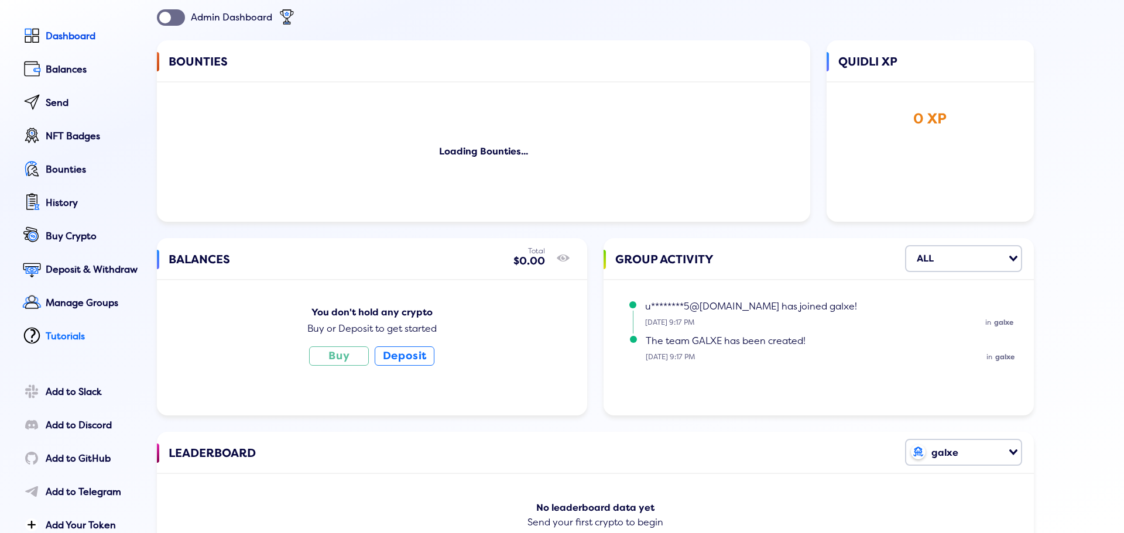
click at [51, 326] on link "Tutorials" at bounding box center [79, 337] width 121 height 26
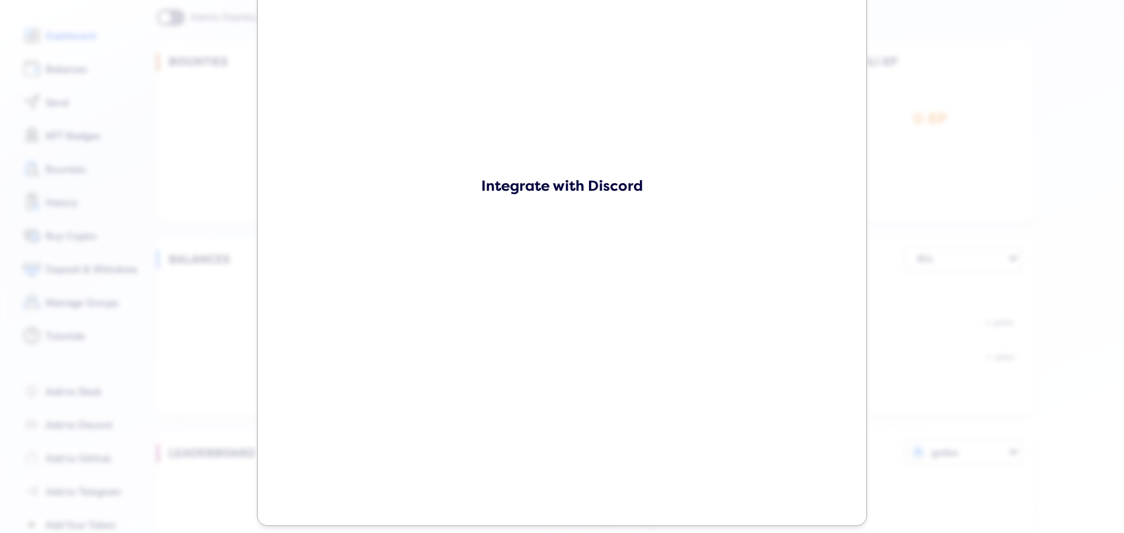
scroll to position [362, 0]
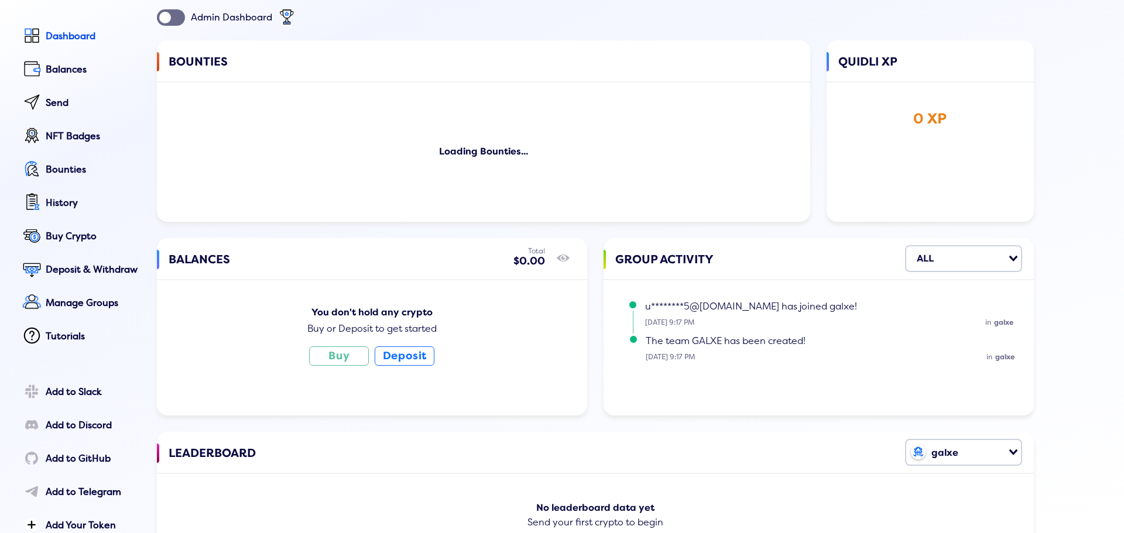
click at [1059, 185] on div "Prefer to read? View Written Guides Visual Learner? Watch our video guides Inte…" at bounding box center [562, 259] width 1124 height 533
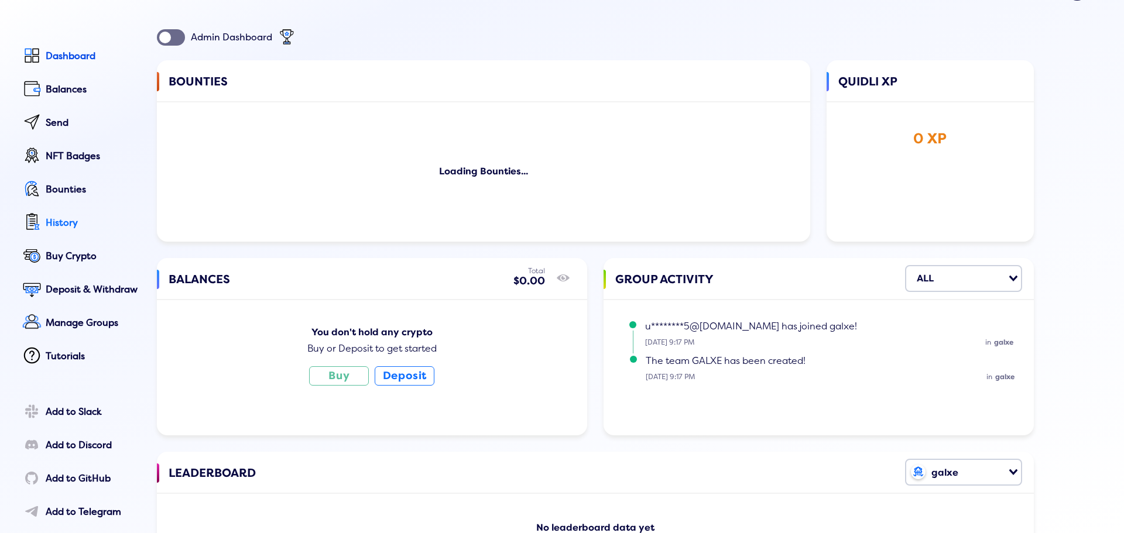
scroll to position [0, 0]
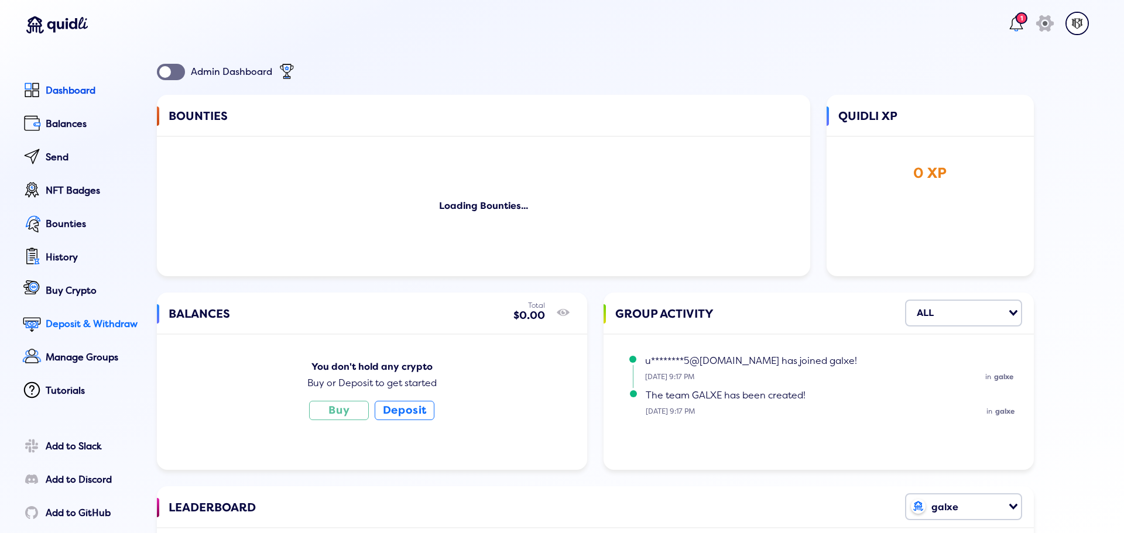
click at [69, 330] on div "Deposit & Withdraw" at bounding box center [93, 324] width 95 height 11
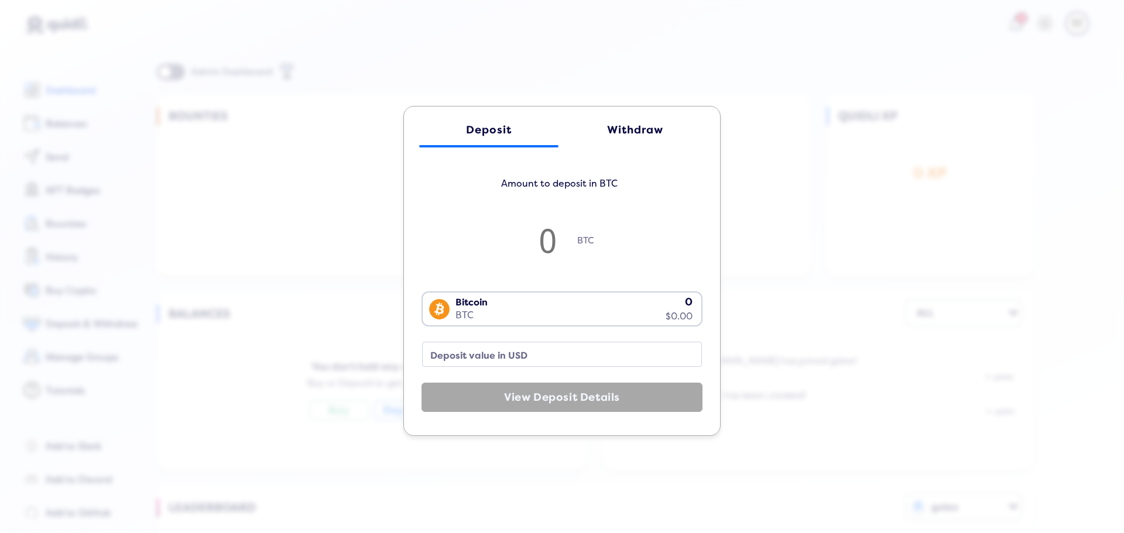
click at [625, 125] on div "Withdraw" at bounding box center [635, 130] width 116 height 12
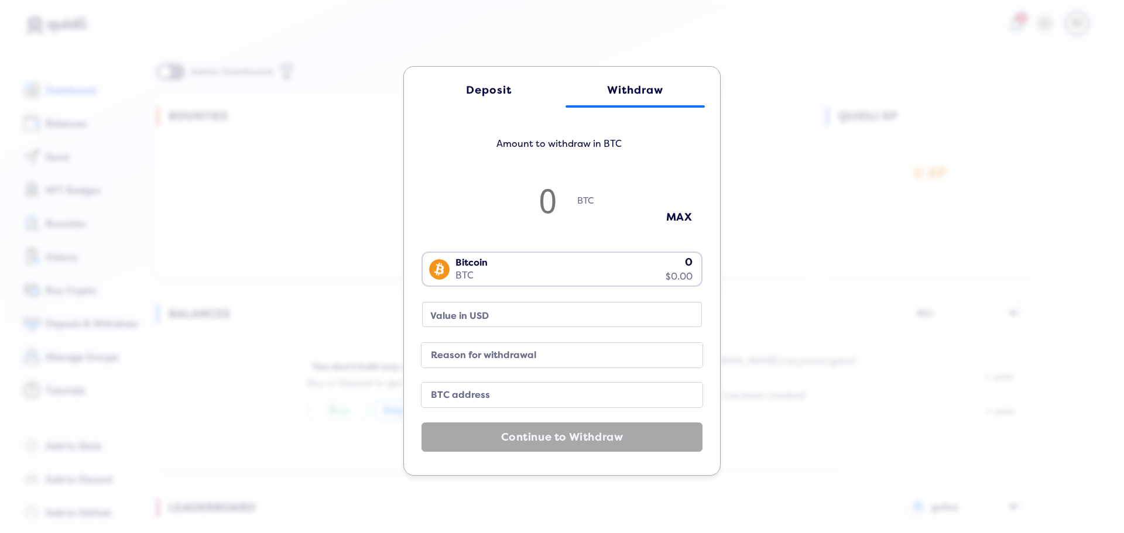
click at [529, 282] on div "Bitcoin BTC 0 $0.00" at bounding box center [559, 268] width 273 height 30
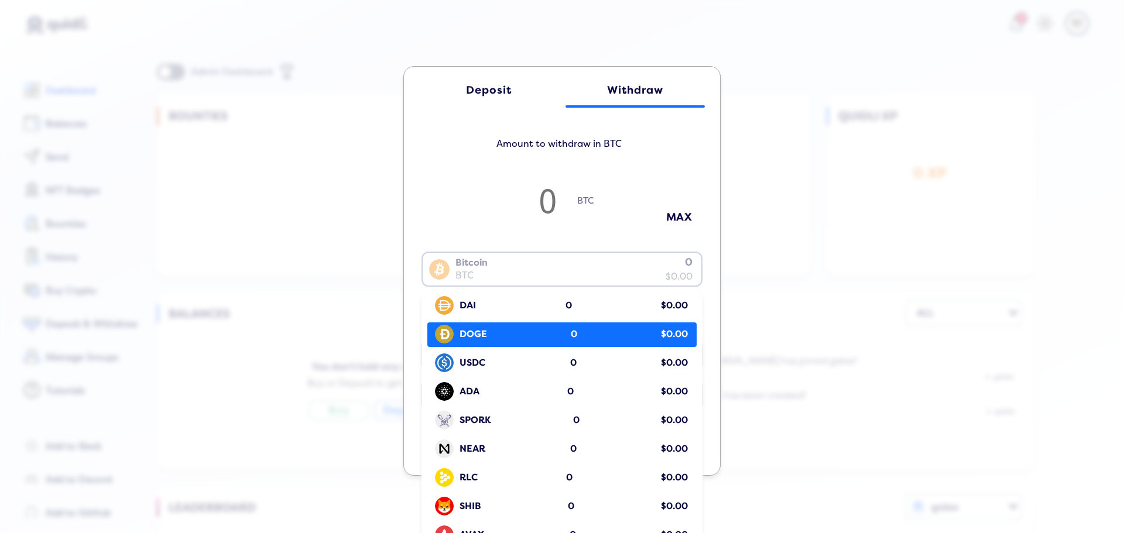
scroll to position [117, 0]
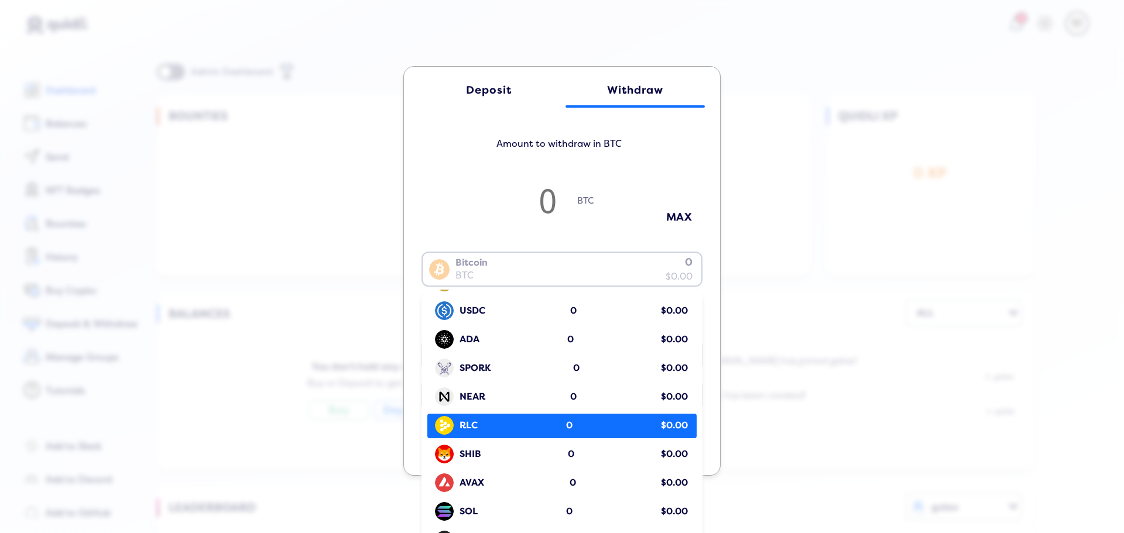
click at [581, 418] on div "RLC 0 $0.00" at bounding box center [565, 426] width 264 height 22
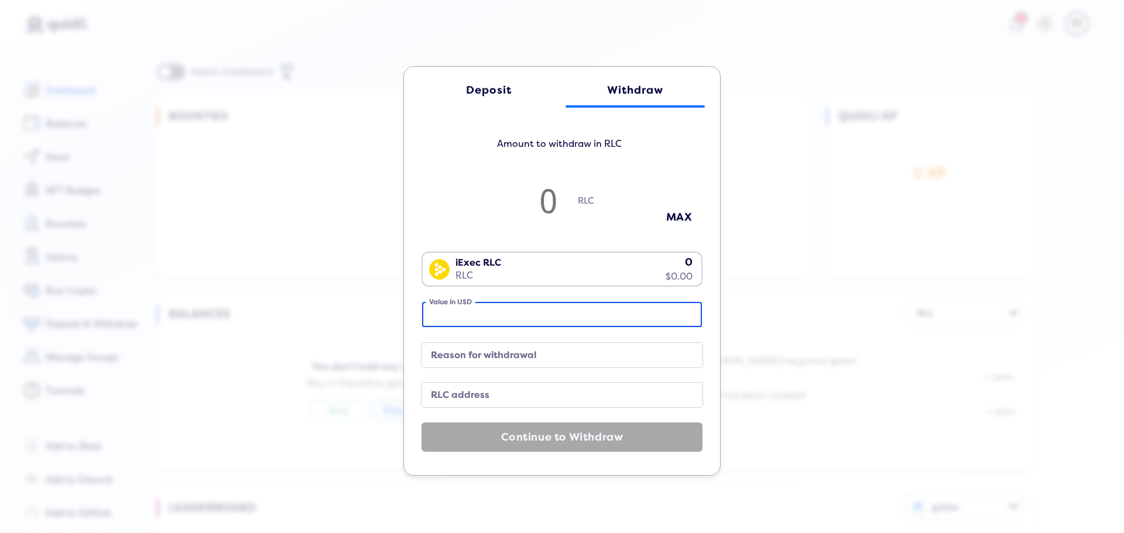
click at [575, 323] on input "Value in USD" at bounding box center [562, 314] width 280 height 25
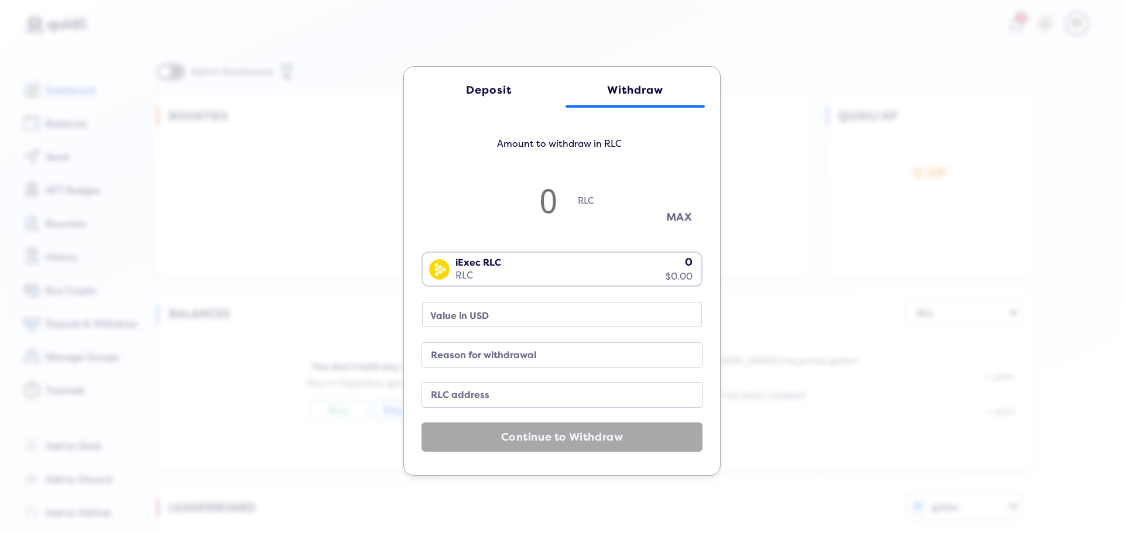
click at [683, 217] on button "MAX" at bounding box center [679, 217] width 59 height 19
type input "0"
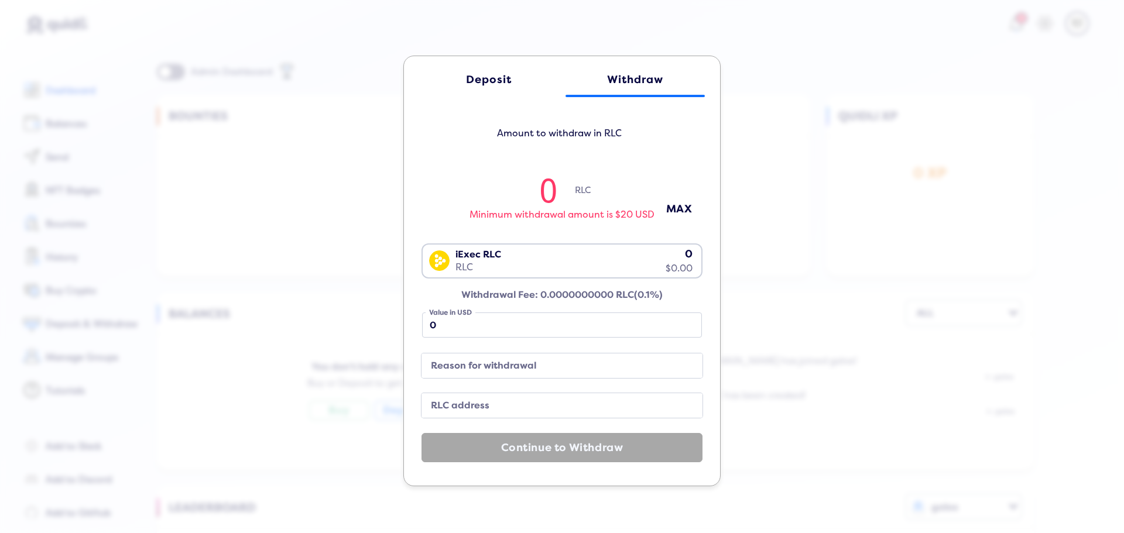
click at [557, 197] on input "0" at bounding box center [548, 189] width 53 height 39
drag, startPoint x: 557, startPoint y: 197, endPoint x: 491, endPoint y: 196, distance: 66.2
click at [491, 196] on div "0 RLC" at bounding box center [562, 189] width 281 height 39
type input "5"
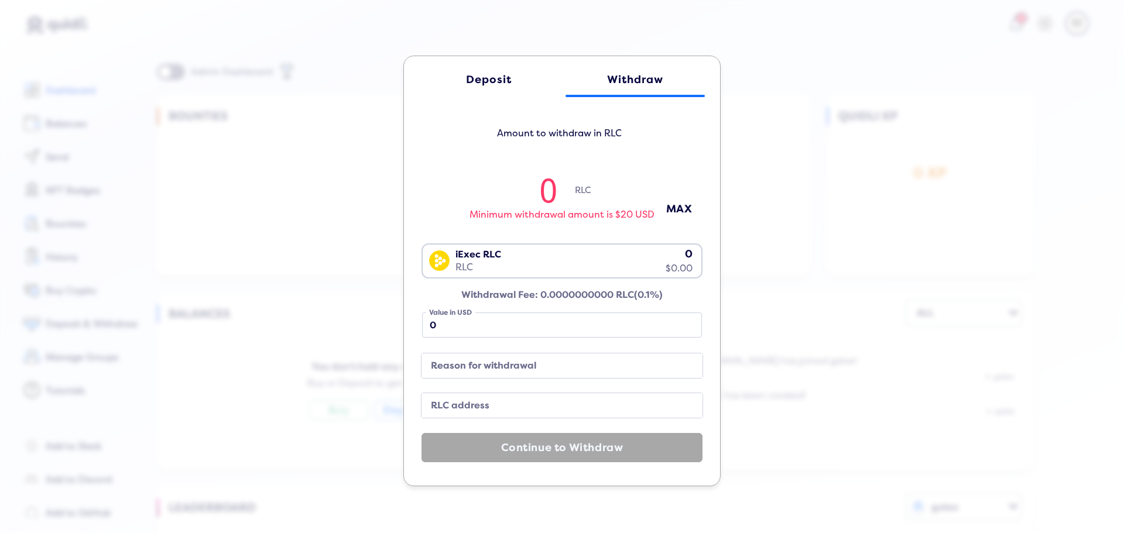
type input "5.66"
type input "50"
type input "56.63"
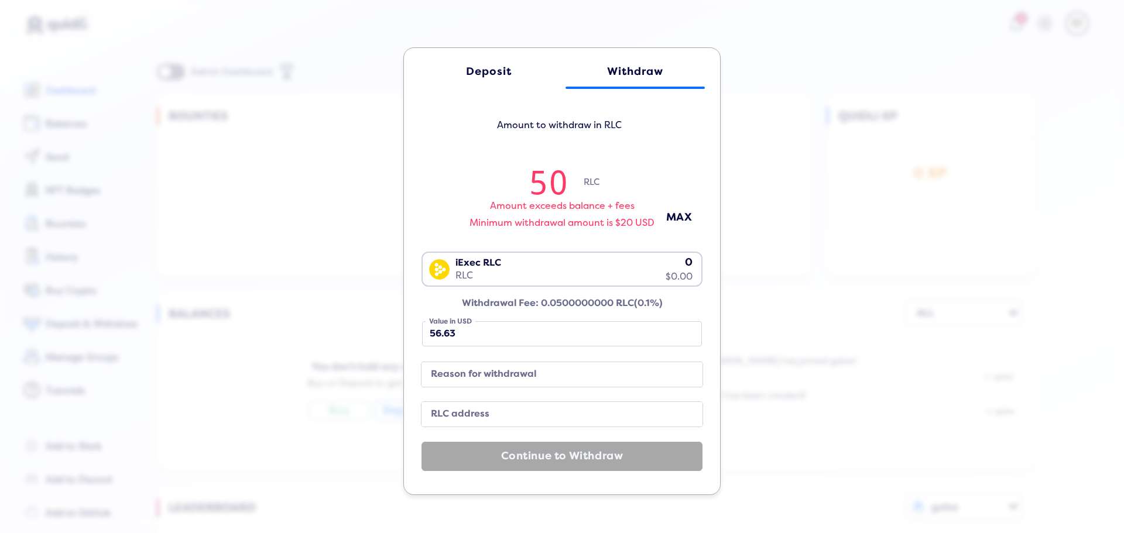
click at [629, 143] on h5 "Amount to withdraw in RLC" at bounding box center [559, 131] width 281 height 30
click at [506, 380] on label "Reason for withdrawal" at bounding box center [552, 375] width 253 height 16
click at [506, 380] on input "Reason for withdrawal" at bounding box center [562, 374] width 281 height 25
click at [494, 415] on label "RLC address" at bounding box center [552, 415] width 253 height 16
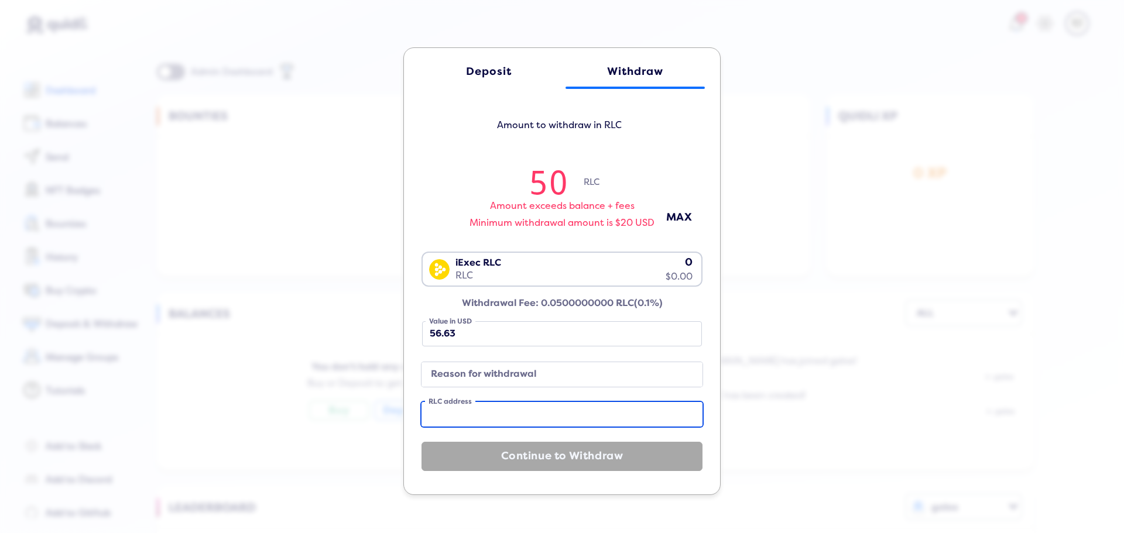
click at [494, 415] on input "RLC address" at bounding box center [562, 414] width 281 height 25
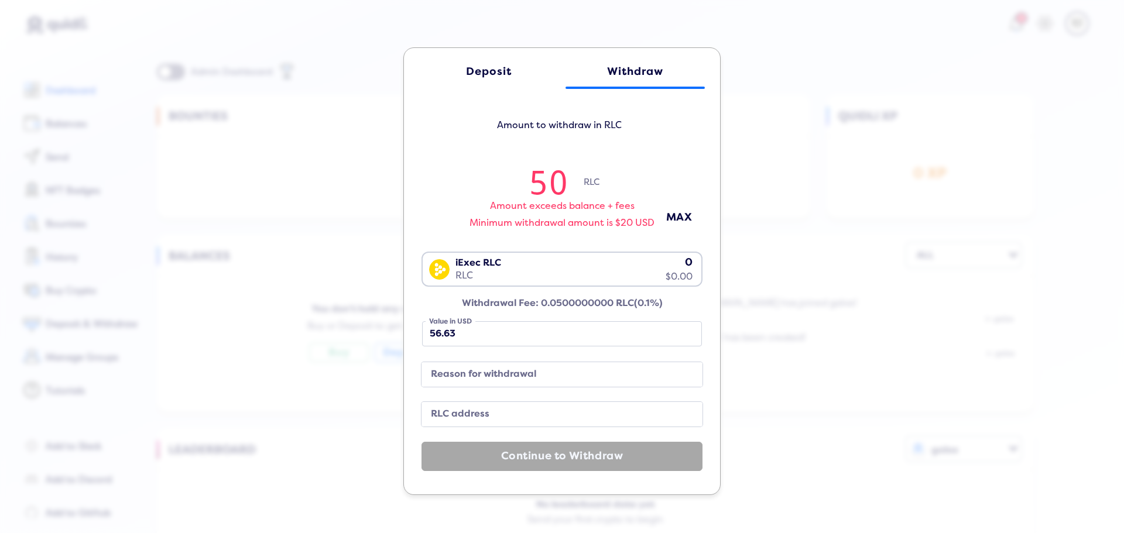
type input "49.99735994038024"
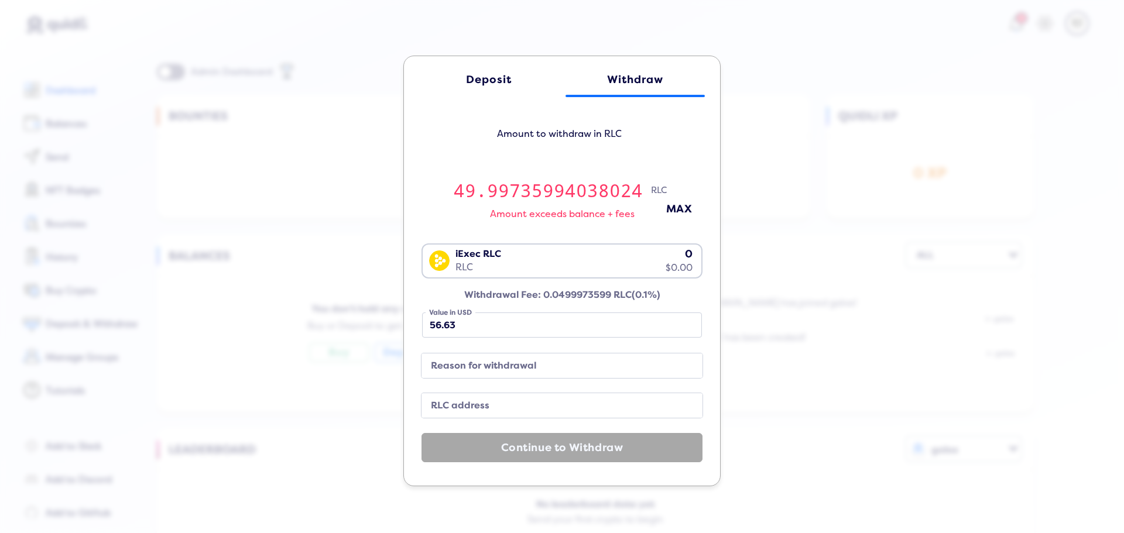
click at [481, 403] on label "RLC address" at bounding box center [552, 406] width 253 height 16
click at [481, 403] on input "RLC address" at bounding box center [562, 406] width 281 height 25
paste input "0xba722d7A3BB113296909E0bE66138d6812475a20"
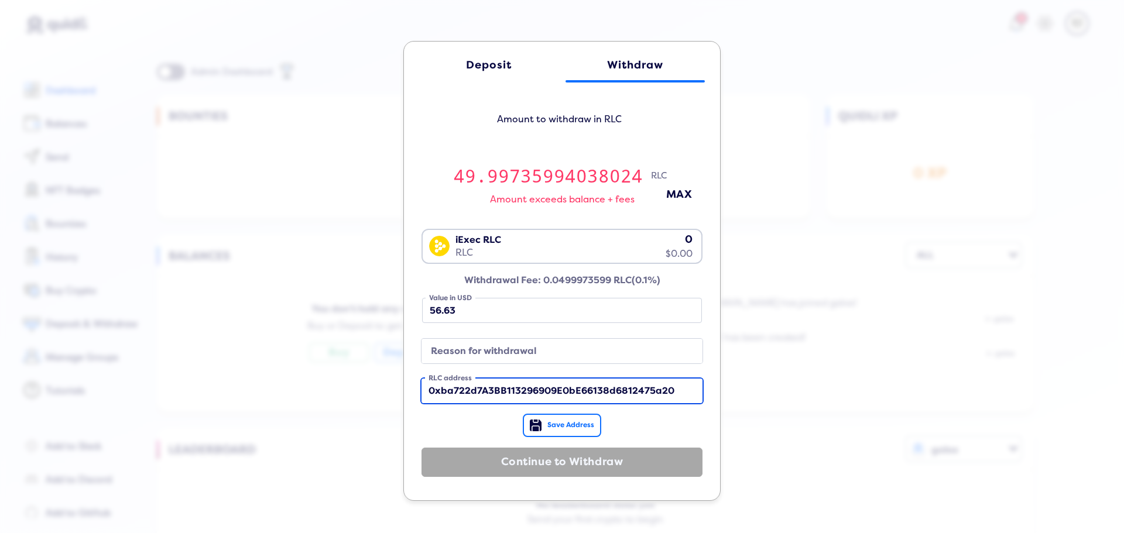
type input "0xba722d7A3BB113296909E0bE66138d6812475a20"
click at [576, 428] on span "Save Address" at bounding box center [571, 426] width 47 height 8
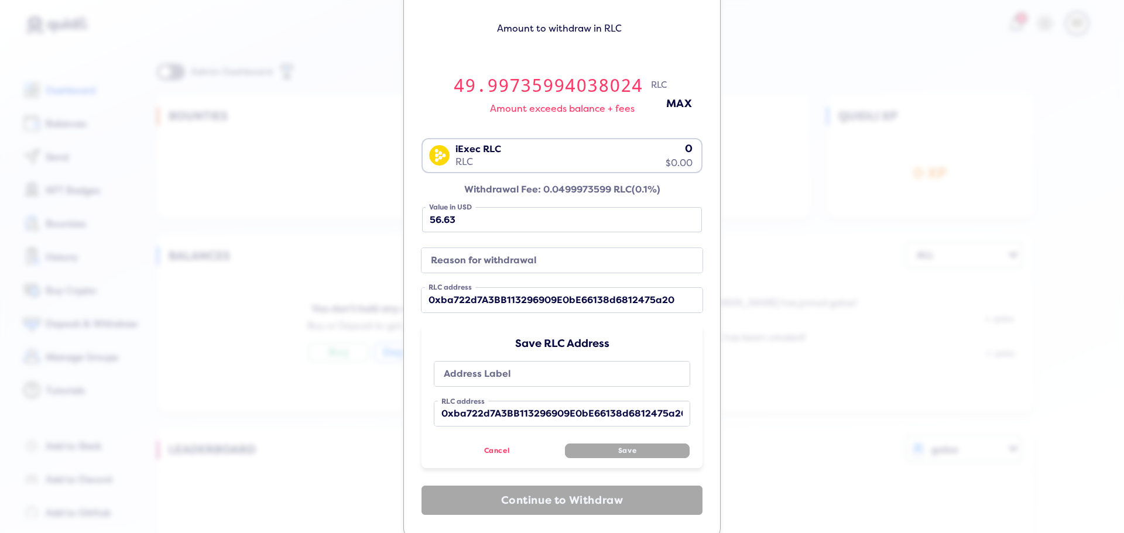
scroll to position [100, 0]
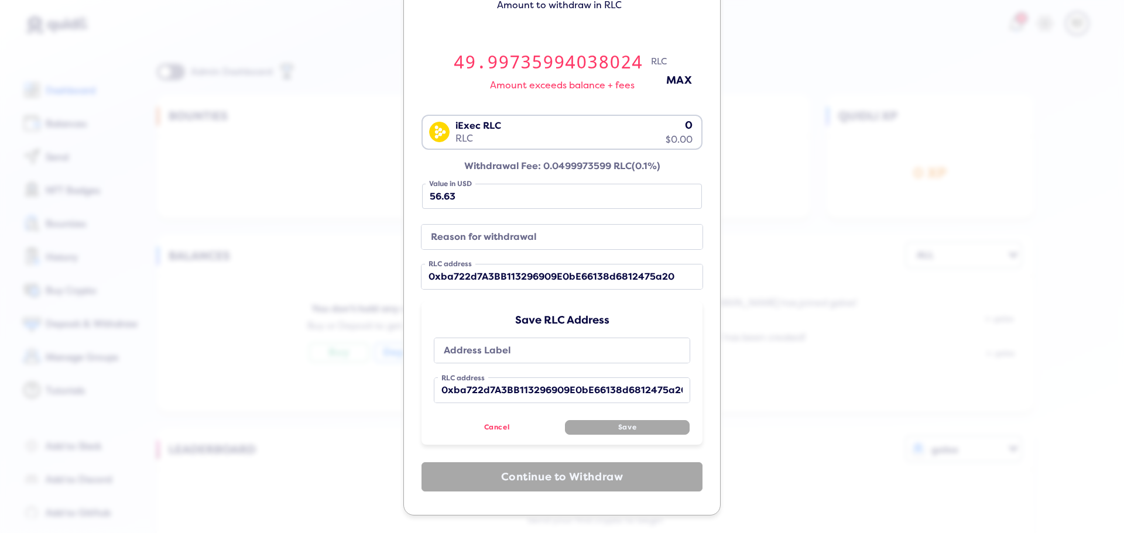
click at [530, 343] on label "Address Label" at bounding box center [554, 351] width 230 height 16
click at [530, 343] on input "Address Label" at bounding box center [562, 350] width 255 height 25
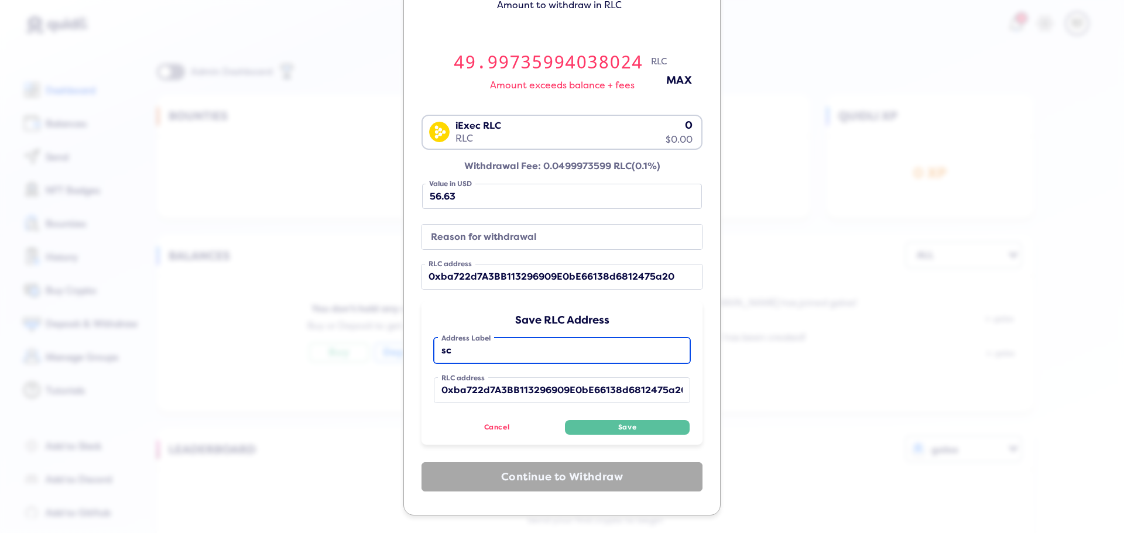
type input "sc"
drag, startPoint x: 473, startPoint y: 345, endPoint x: 391, endPoint y: 350, distance: 82.7
click at [391, 350] on div "Deposit Withdraw Amount to withdraw in RLC 49.99735994038024 RLC Amount exceeds…" at bounding box center [562, 266] width 1124 height 533
click at [529, 302] on div "Save RLC Address sc Address Label 0xba722d7A3BB113296909E0bE66138d6812475a20 RL…" at bounding box center [562, 373] width 281 height 143
click at [503, 426] on button "Cancel" at bounding box center [497, 427] width 125 height 15
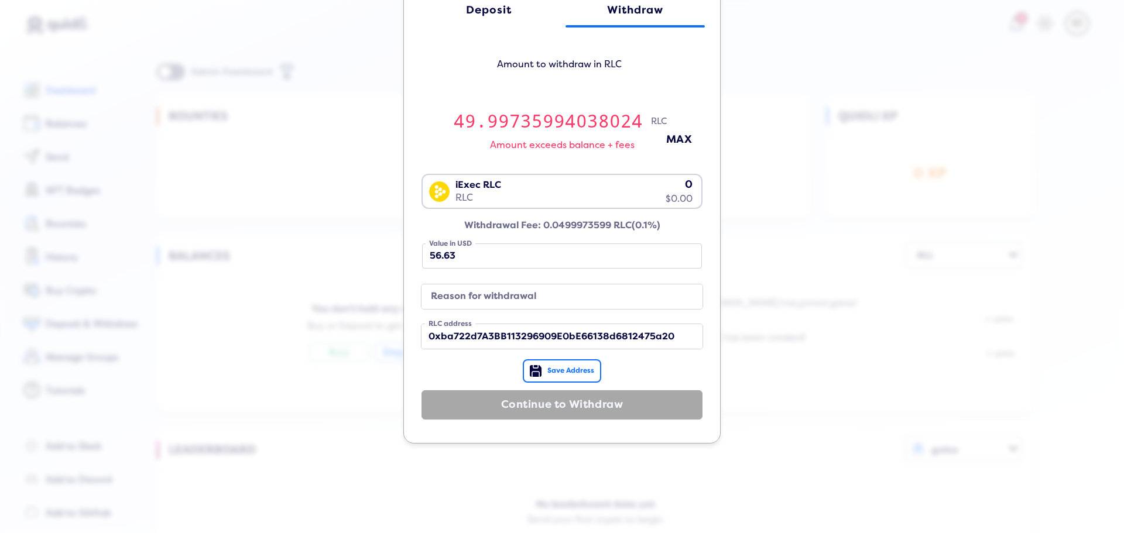
scroll to position [0, 0]
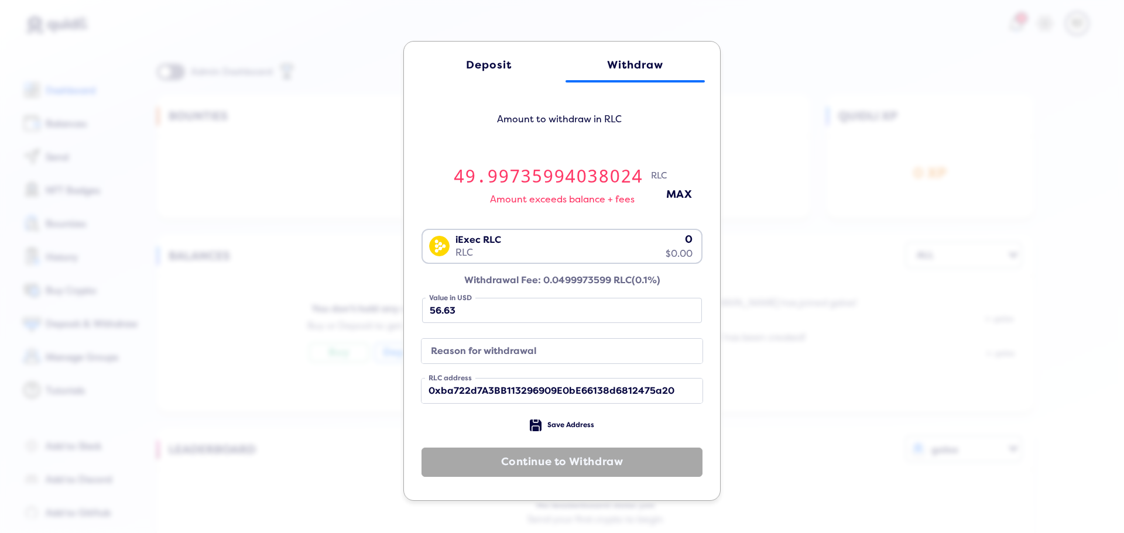
click at [531, 354] on label "Reason for withdrawal" at bounding box center [552, 352] width 253 height 16
click at [531, 354] on input "Reason for withdrawal" at bounding box center [562, 351] width 281 height 25
type input "reward"
click at [774, 275] on div "Deposit Withdraw Amount to withdraw in RLC 49.99735994038024 RLC Amount exceeds…" at bounding box center [562, 266] width 1124 height 533
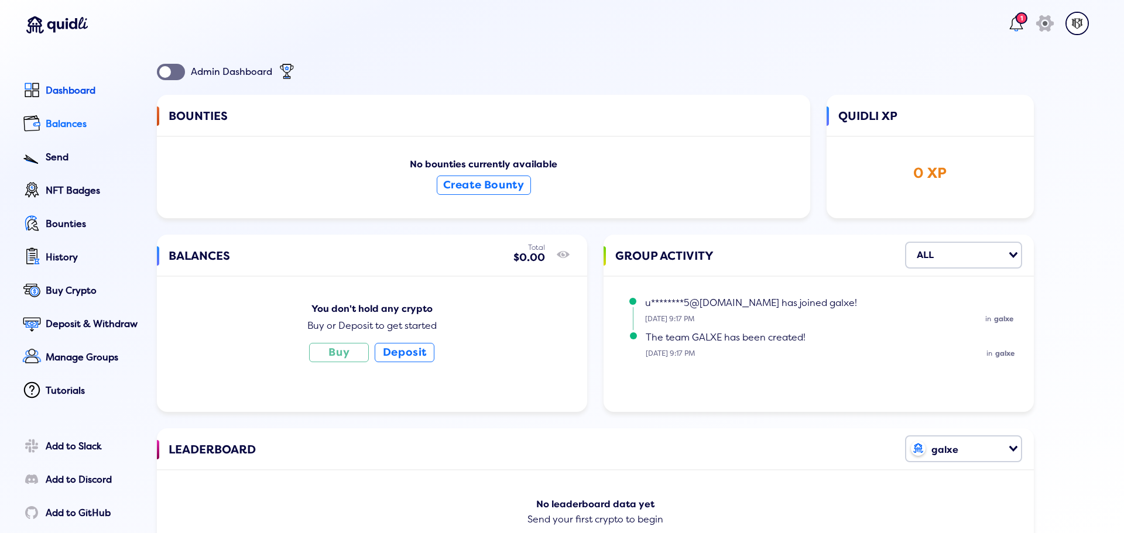
click at [81, 129] on div "Balances" at bounding box center [93, 124] width 95 height 11
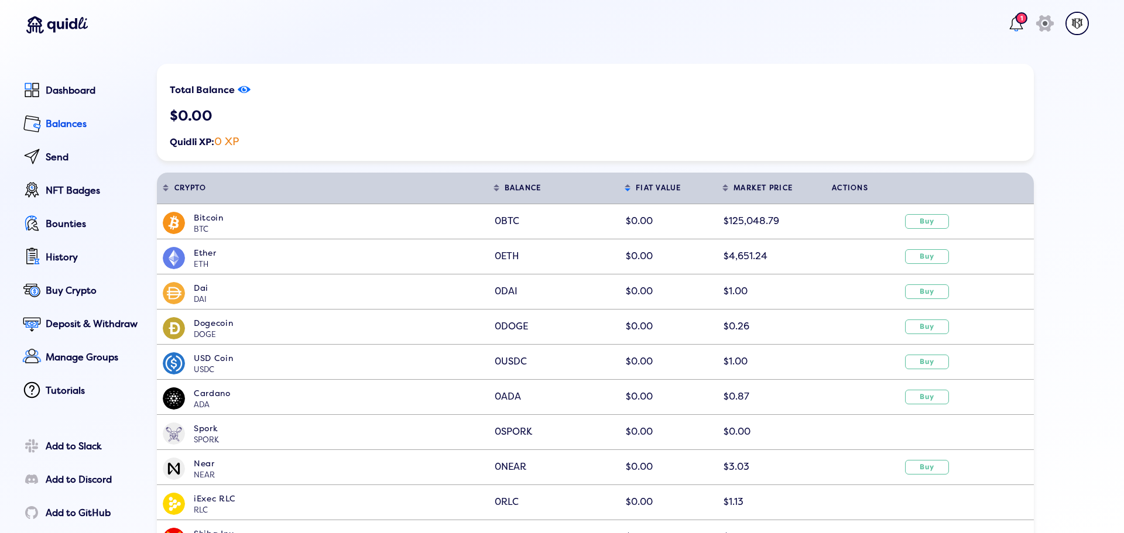
click at [243, 91] on icon "show/hide" at bounding box center [244, 89] width 13 height 16
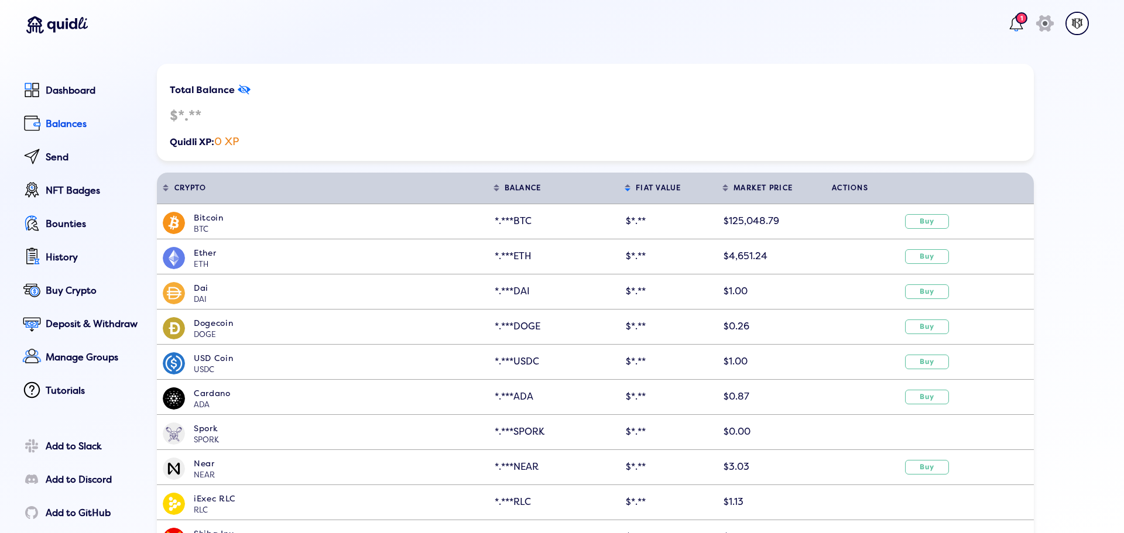
click at [248, 89] on icon "show/hide" at bounding box center [244, 89] width 13 height 16
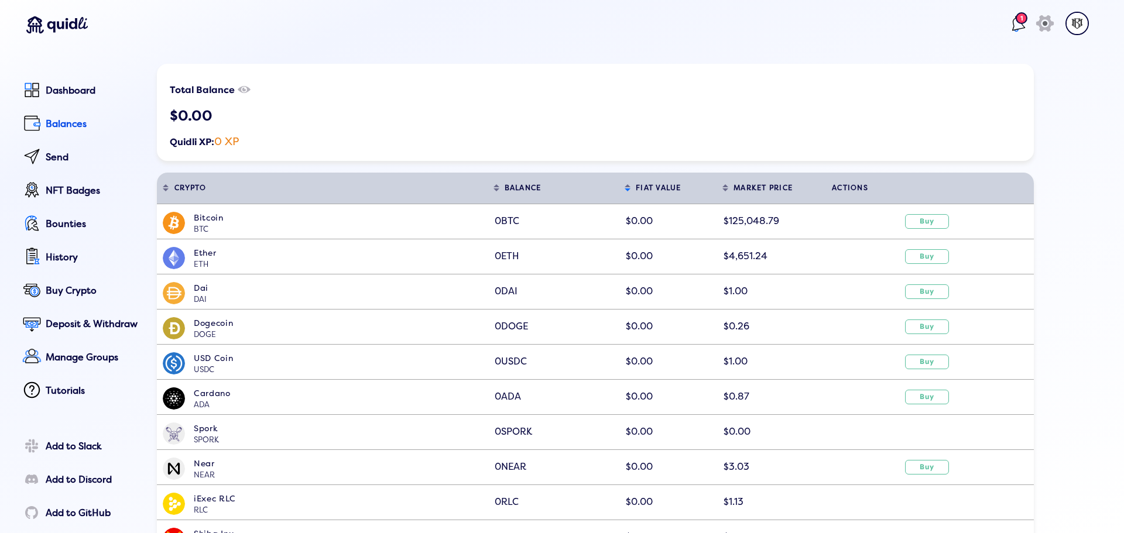
click at [1007, 22] on lord-icon at bounding box center [1016, 23] width 19 height 19
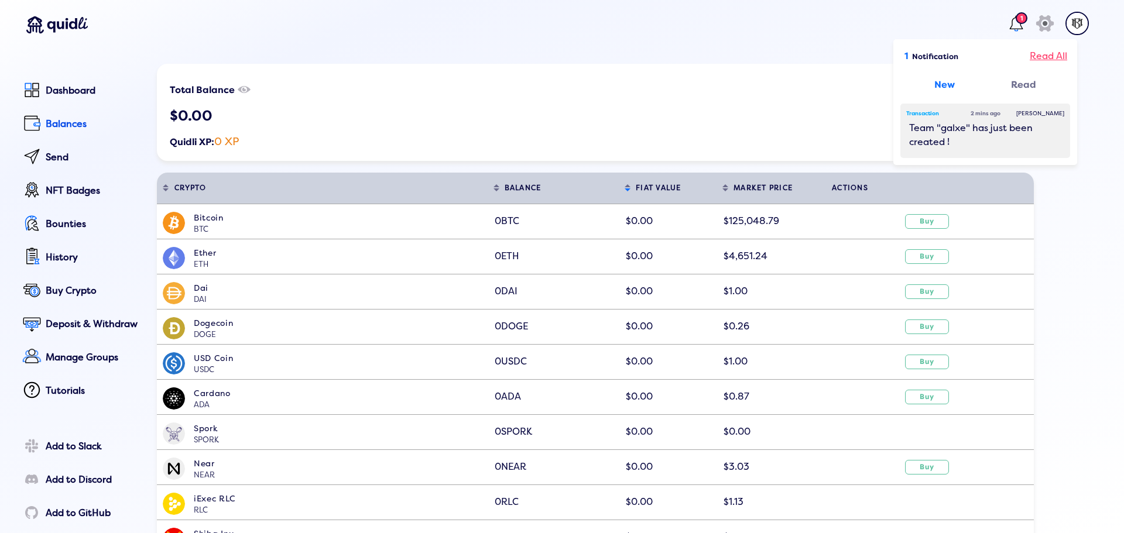
click at [1042, 54] on div "Read All" at bounding box center [1048, 56] width 37 height 14
click at [619, 105] on div "Total Balance show/hide $0.00 Quidli XP: 0 XP" at bounding box center [595, 112] width 877 height 97
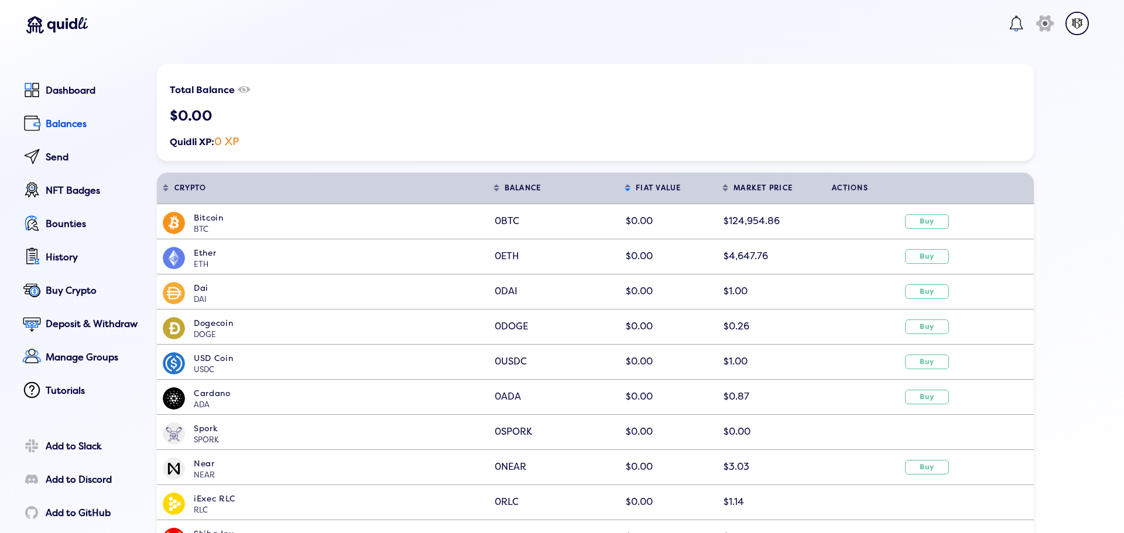
click at [1067, 28] on img at bounding box center [1077, 23] width 23 height 23
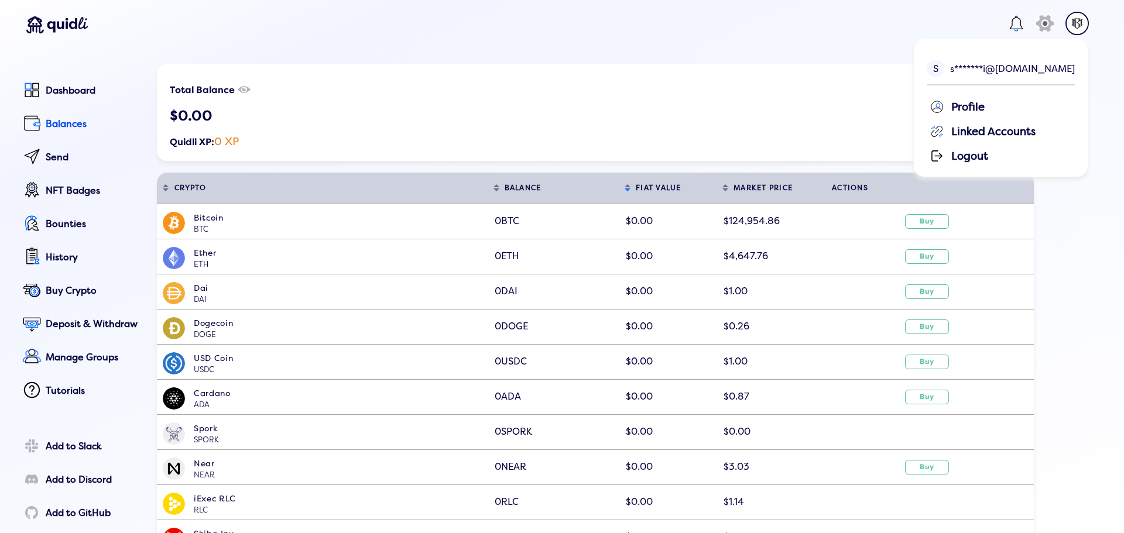
click at [984, 104] on div "Profile" at bounding box center [1002, 106] width 145 height 18
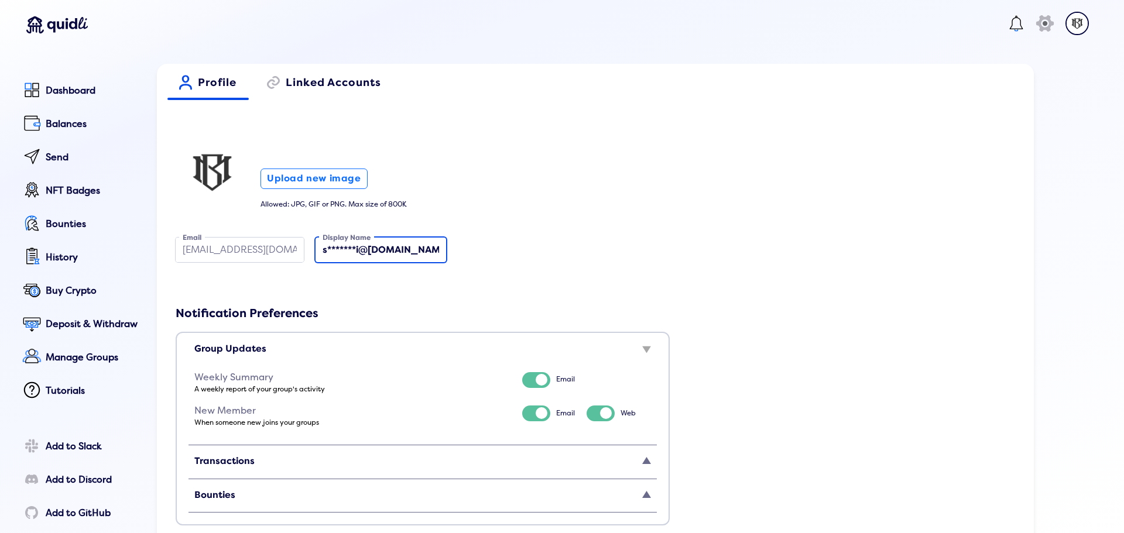
click at [355, 253] on input "s*******i@[DOMAIN_NAME]" at bounding box center [381, 250] width 131 height 25
click at [69, 127] on div "Balances" at bounding box center [93, 124] width 95 height 11
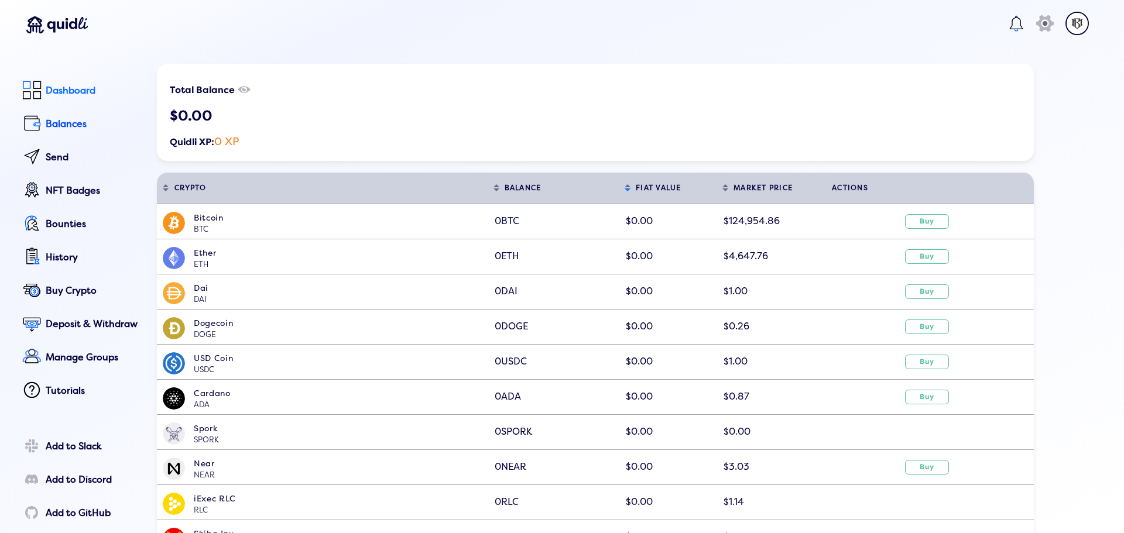
click at [71, 85] on div "Dashboard" at bounding box center [93, 90] width 95 height 11
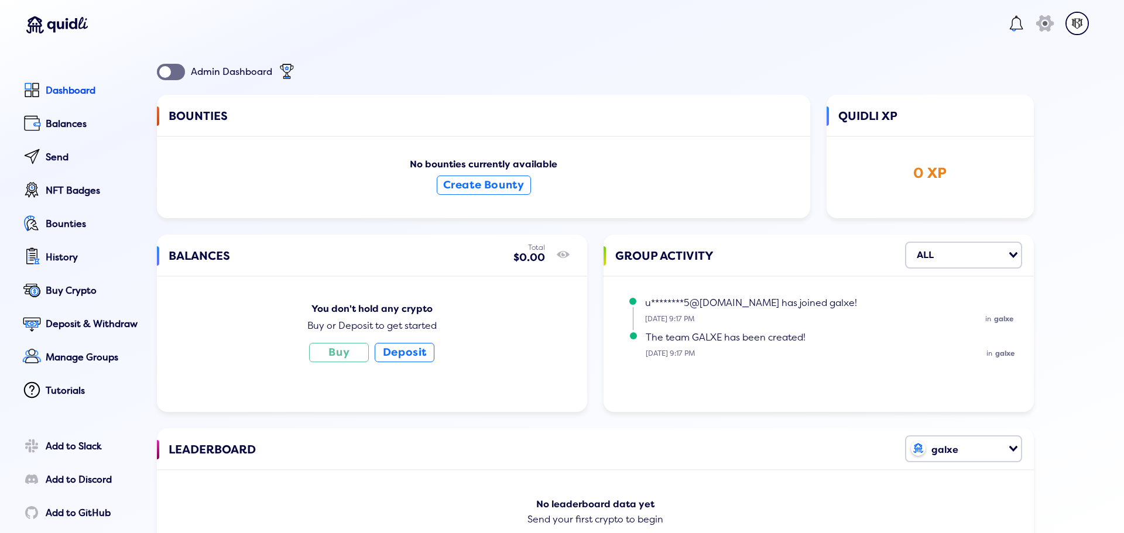
click at [1076, 16] on img at bounding box center [1077, 23] width 23 height 23
click at [994, 130] on div "Linked Accounts" at bounding box center [1002, 131] width 145 height 18
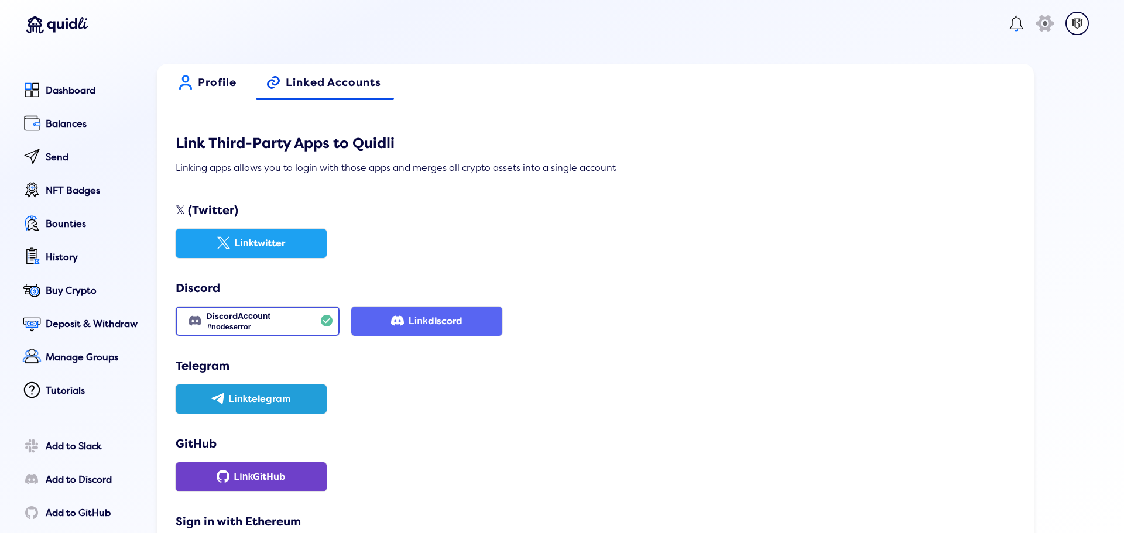
click at [202, 81] on span "Profile" at bounding box center [217, 87] width 39 height 20
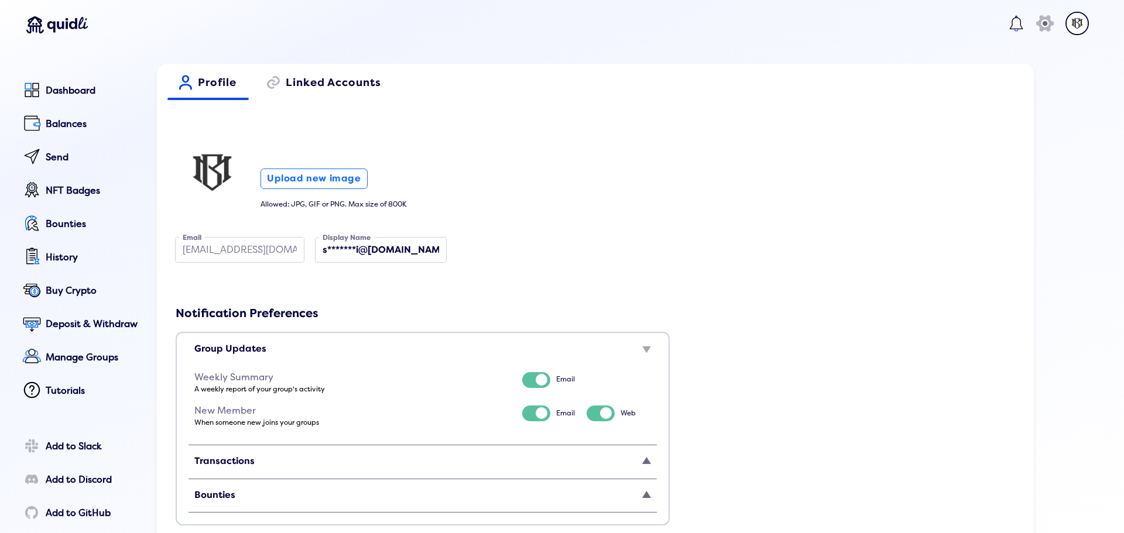
click at [340, 244] on label "Display Name" at bounding box center [346, 238] width 55 height 12
click at [340, 244] on input "s*******i@[DOMAIN_NAME]" at bounding box center [381, 250] width 131 height 25
click at [340, 244] on label "Display Name" at bounding box center [346, 238] width 55 height 12
click at [340, 244] on input "s*******i@[DOMAIN_NAME]" at bounding box center [381, 250] width 131 height 25
click at [720, 166] on div "Upload new image Allowed: JPG, GIF or PNG. Max size of 800K" at bounding box center [590, 171] width 828 height 73
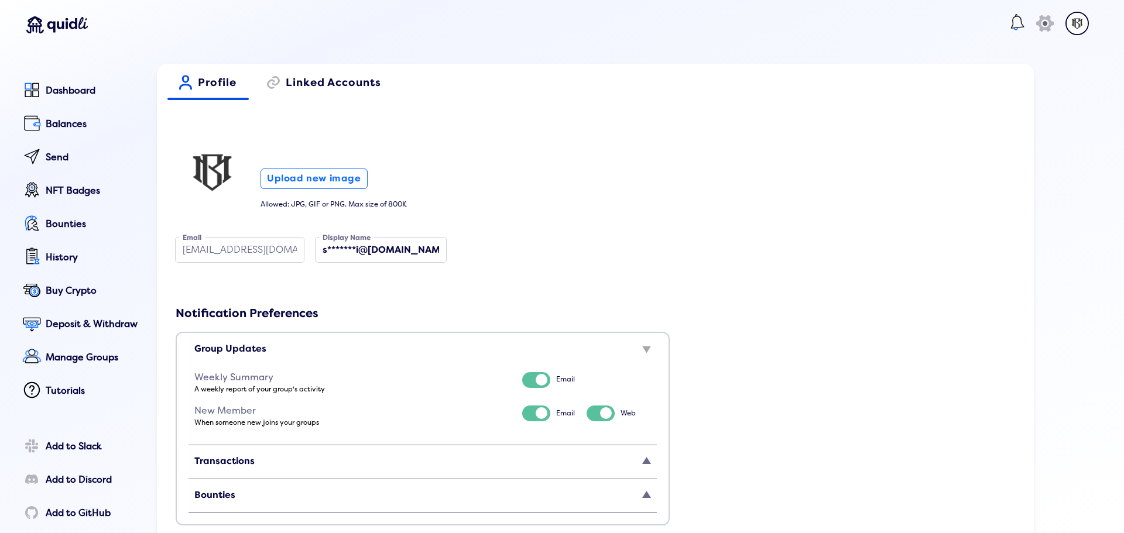
click at [1066, 16] on img at bounding box center [1077, 23] width 23 height 23
click at [995, 154] on div "Logout" at bounding box center [1002, 155] width 145 height 18
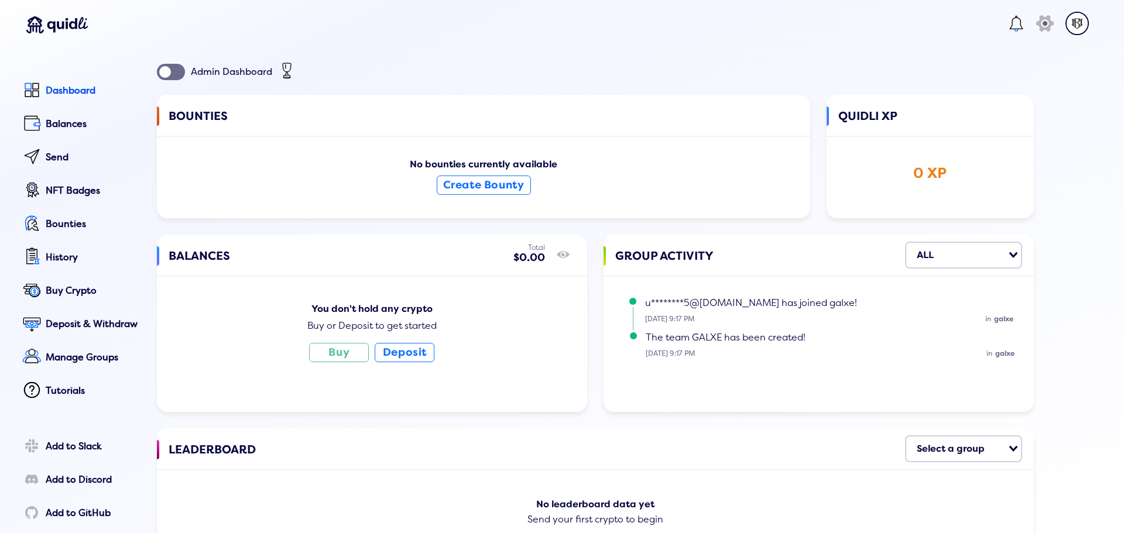
click at [1077, 23] on img at bounding box center [1077, 23] width 23 height 23
click at [988, 106] on div "Profile" at bounding box center [1002, 106] width 145 height 18
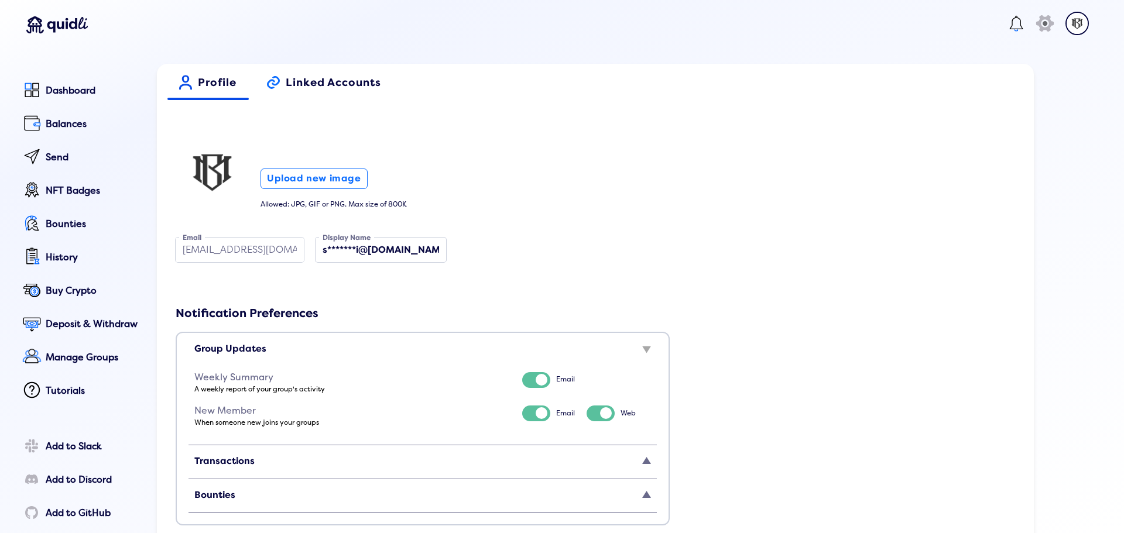
click at [350, 78] on span "Linked Accounts" at bounding box center [333, 87] width 95 height 20
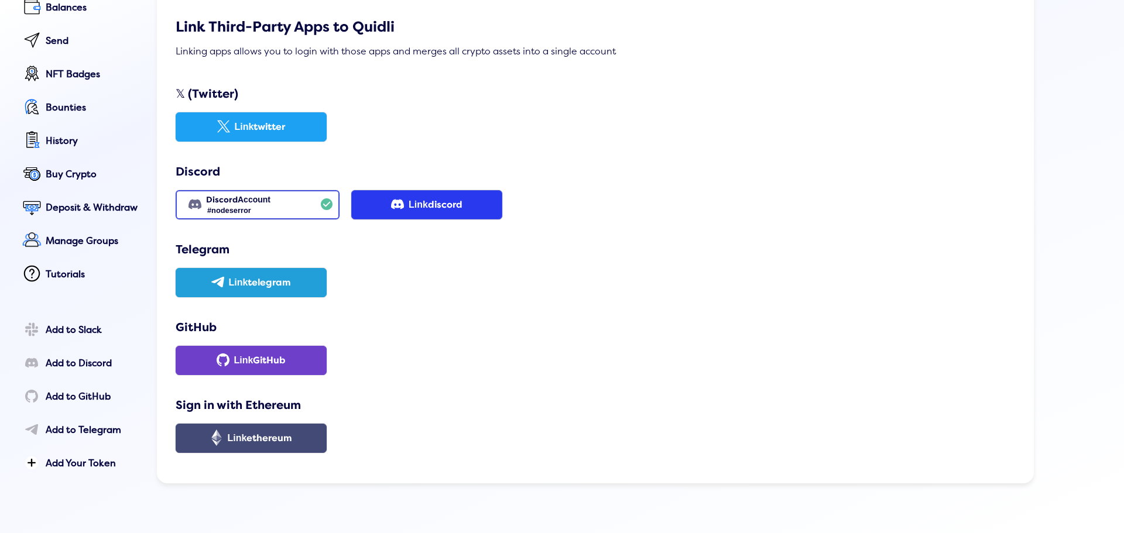
scroll to position [117, 0]
click at [424, 208] on div "Link discord" at bounding box center [436, 204] width 54 height 11
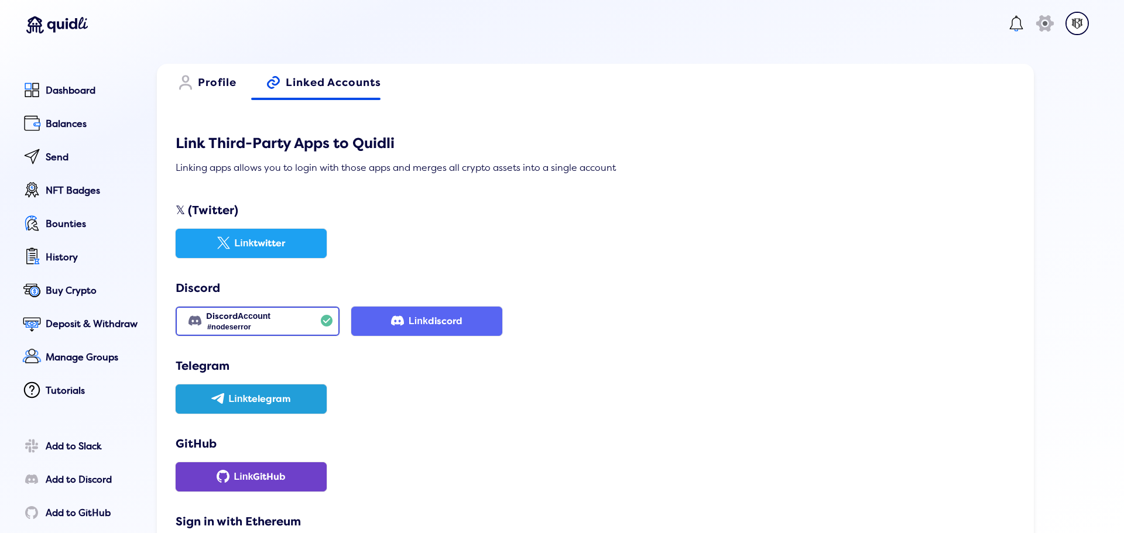
click at [283, 329] on link "icon discord Account #nodeserror icon" at bounding box center [258, 321] width 164 height 29
drag, startPoint x: 283, startPoint y: 328, endPoint x: 488, endPoint y: 396, distance: 216.7
click at [491, 399] on div "icon Link telegram" at bounding box center [590, 405] width 828 height 41
click at [224, 80] on span "Profile" at bounding box center [217, 87] width 39 height 20
